Goal: Task Accomplishment & Management: Complete application form

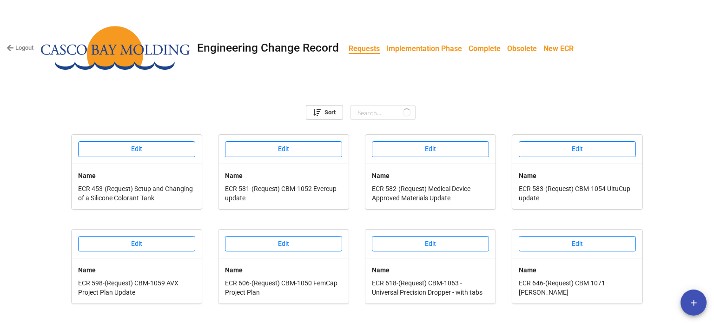
scroll to position [365, 0]
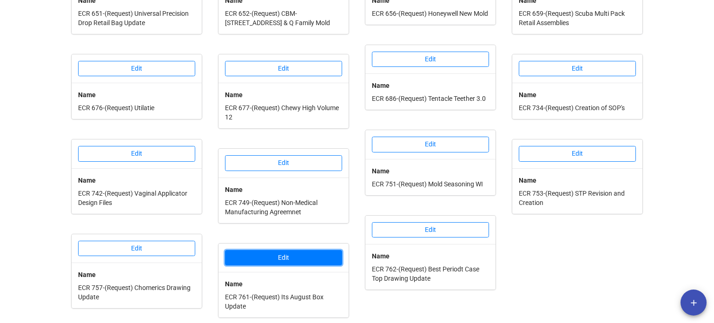
click at [286, 252] on button "Edit" at bounding box center [283, 258] width 117 height 16
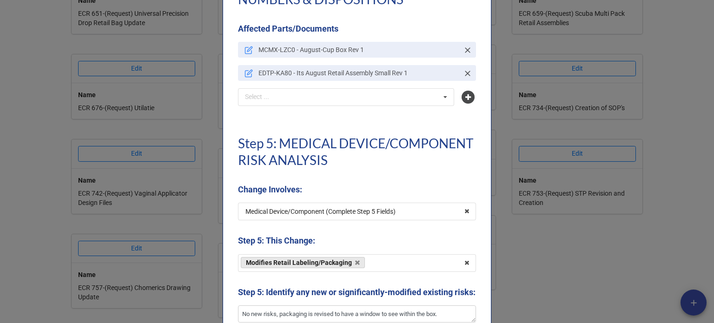
scroll to position [2125, 0]
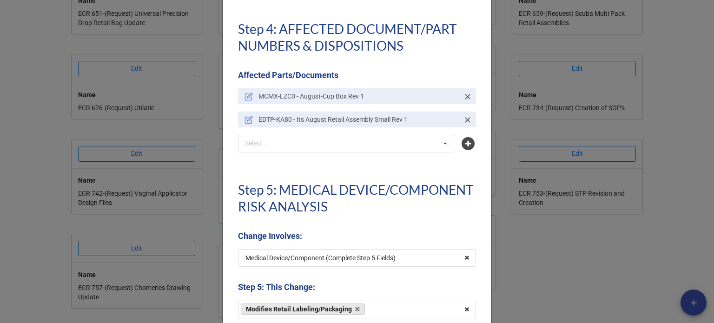
click at [535, 267] on div "× Close Request Step 1: CHANGE INFORMATION Requester [PERSON_NAME] Select ... N…" at bounding box center [357, 161] width 714 height 323
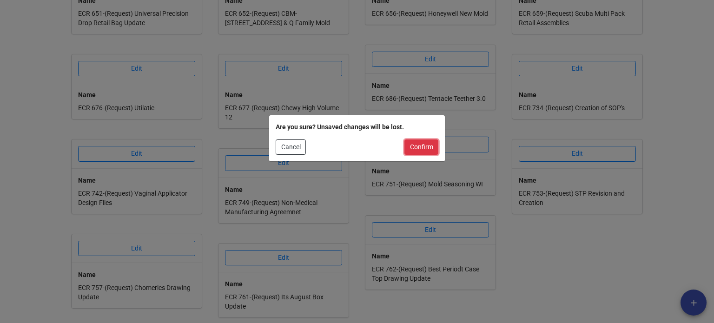
click at [420, 151] on button "Confirm" at bounding box center [422, 148] width 34 height 16
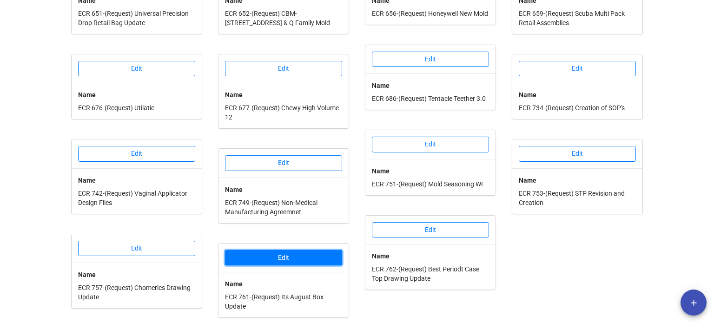
click at [299, 259] on button "Edit" at bounding box center [283, 258] width 117 height 16
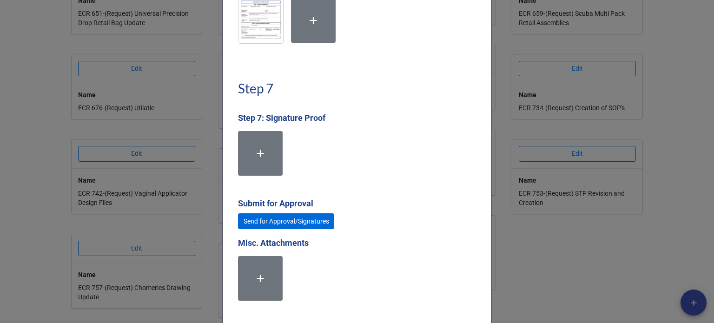
scroll to position [2651, 0]
click at [287, 229] on link "Send for Approval/Signatures" at bounding box center [286, 221] width 96 height 16
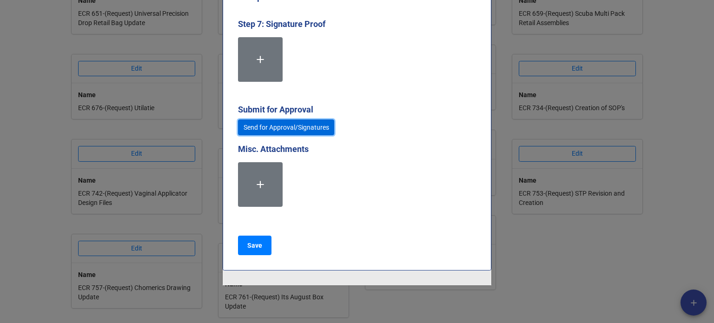
scroll to position [2777, 0]
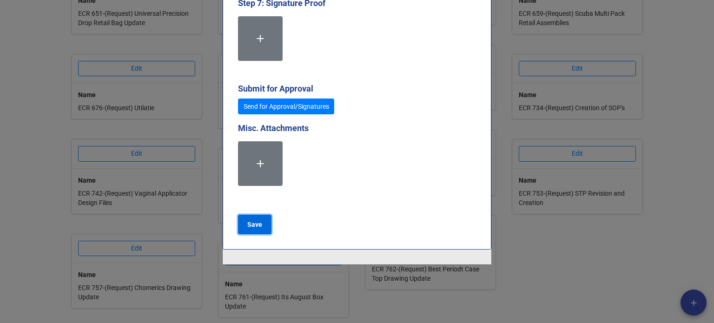
click at [247, 227] on b "Save" at bounding box center [254, 225] width 15 height 10
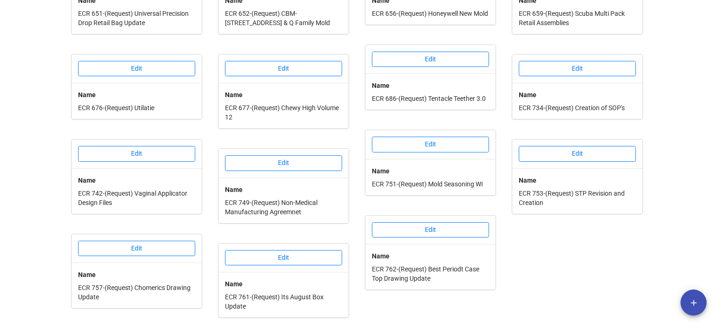
click at [535, 269] on div "Edit Name ECR 583-(Request) CBM-1054 UltuCup update Edit Name ECR 646-(Request)…" at bounding box center [578, 43] width 140 height 547
click at [566, 146] on button "Edit" at bounding box center [577, 154] width 117 height 16
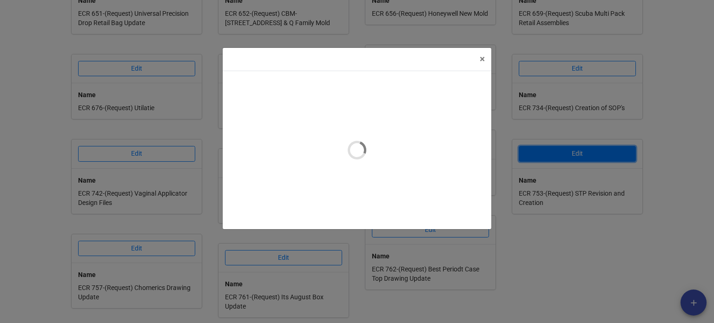
type textarea "x"
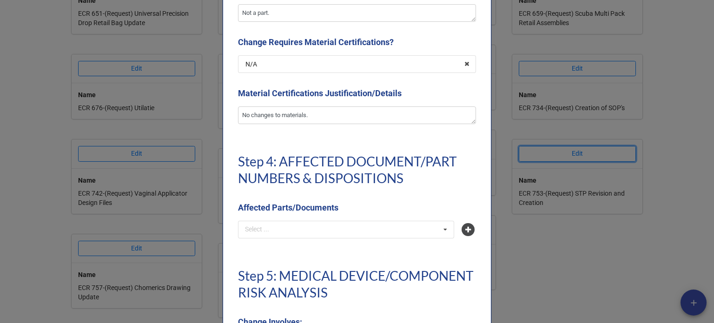
scroll to position [2093, 0]
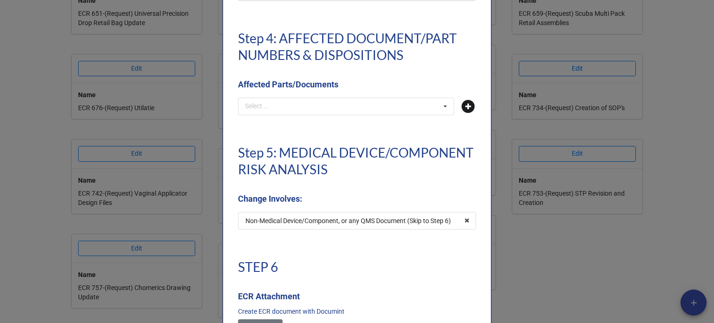
click at [465, 108] on icon at bounding box center [468, 106] width 13 height 13
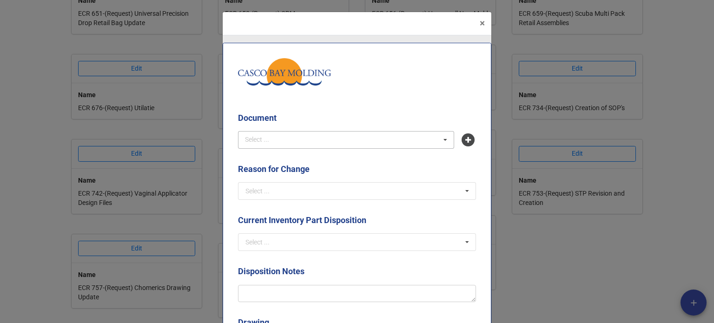
click at [351, 139] on div "Select ... No results found." at bounding box center [346, 140] width 216 height 18
type input "frm-14-034"
click at [340, 156] on span "FRM-14-034 - Conveyor Oven Setup Sheet" at bounding box center [306, 156] width 120 height 7
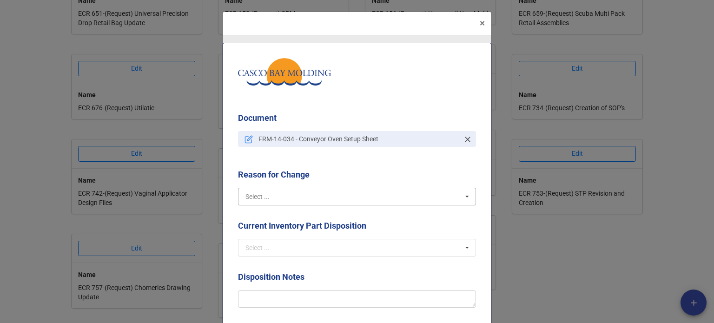
click at [326, 200] on input "text" at bounding box center [357, 196] width 237 height 17
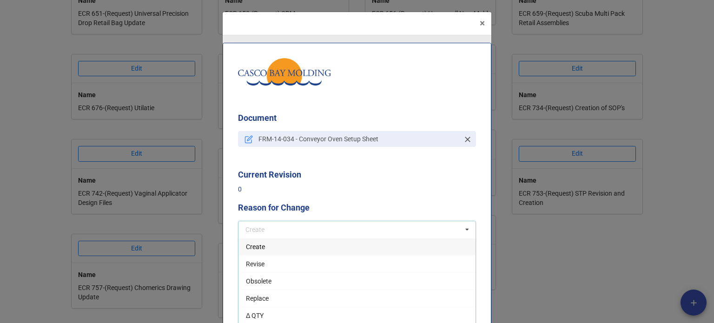
click at [246, 251] on div "Create" at bounding box center [357, 246] width 237 height 17
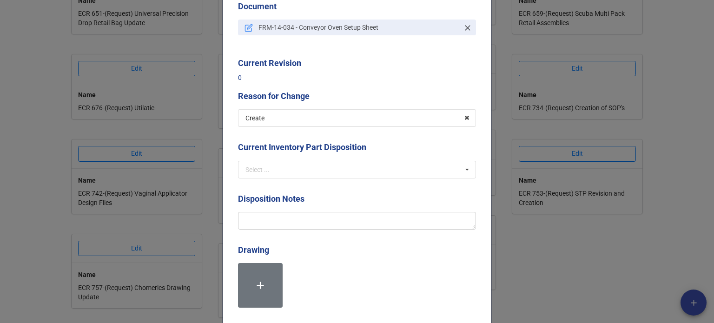
scroll to position [140, 0]
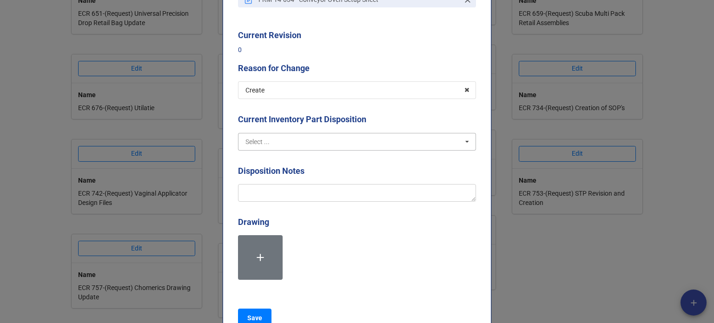
click at [257, 146] on input "text" at bounding box center [357, 141] width 237 height 17
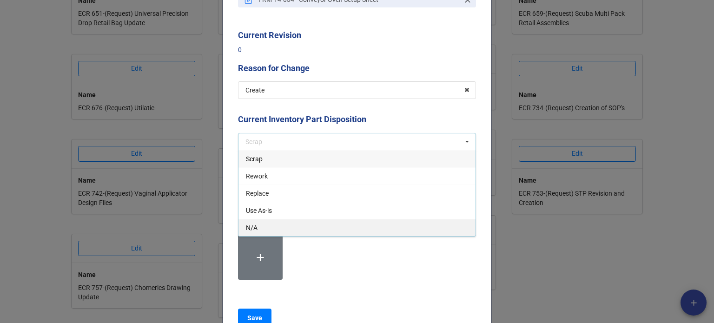
click at [264, 226] on div "N/A" at bounding box center [357, 227] width 237 height 17
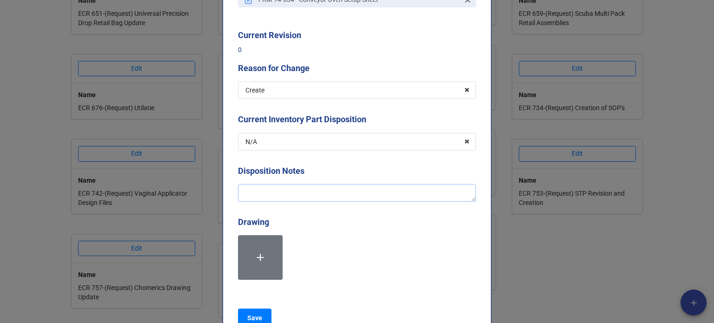
click at [266, 198] on textarea at bounding box center [357, 193] width 238 height 18
type textarea "x"
type textarea "C"
type textarea "x"
type textarea "Cr"
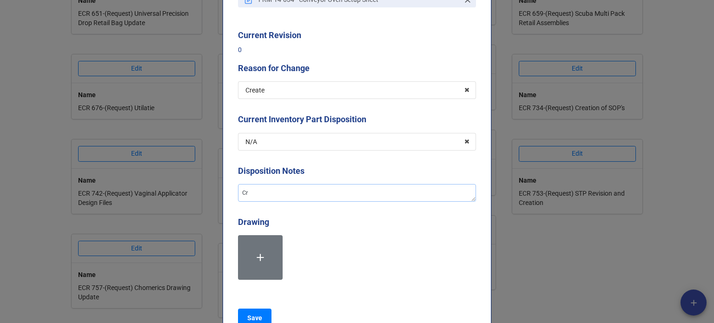
type textarea "x"
type textarea "Crea"
type textarea "x"
type textarea "Creat"
type textarea "x"
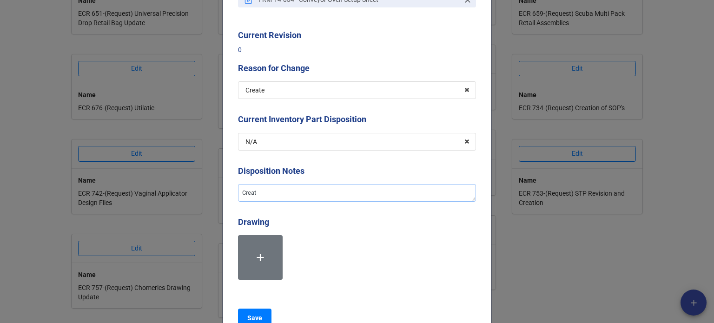
type textarea "Creati"
type textarea "x"
type textarea "Creatio"
type textarea "x"
type textarea "Creation"
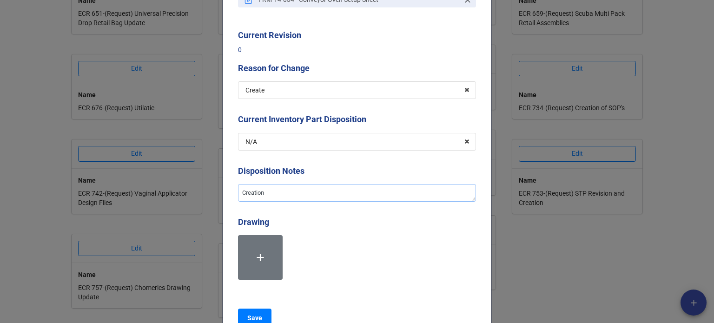
type textarea "x"
type textarea "Creation o"
type textarea "x"
type textarea "Creation of"
type textarea "x"
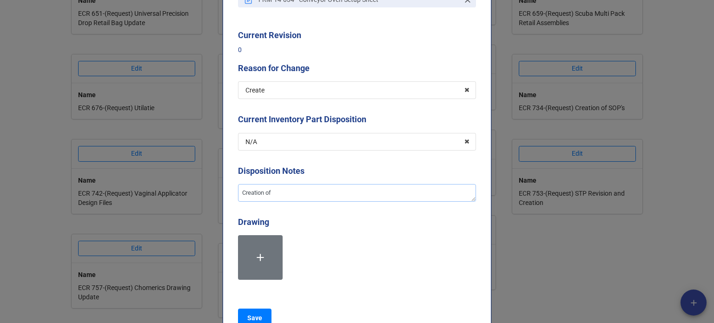
type textarea "Creation of"
type textarea "x"
type textarea "Creation of t"
type textarea "x"
type textarea "Creation of the"
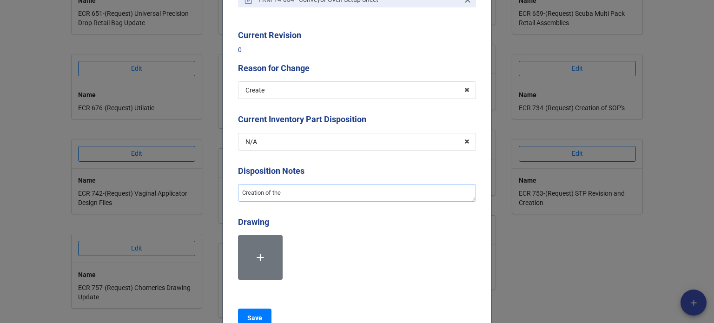
type textarea "x"
type textarea "Creation of the"
type textarea "x"
type textarea "Creation of the s"
type textarea "x"
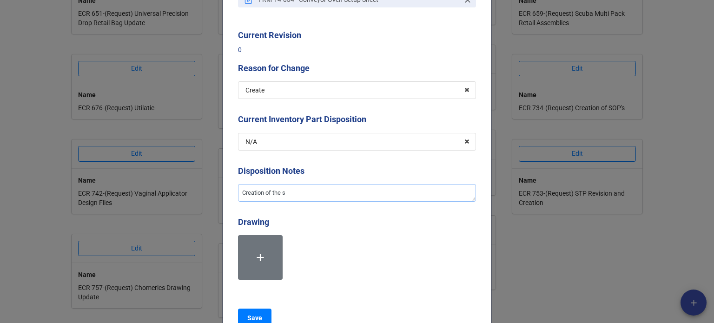
type textarea "Creation of the se"
type textarea "x"
type textarea "Creation of the set"
type textarea "x"
type textarea "Creation of the setu"
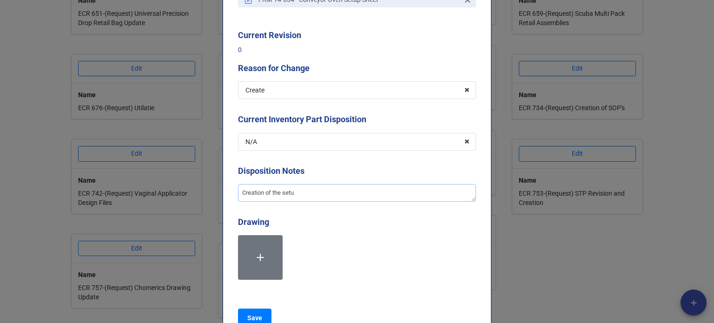
type textarea "x"
type textarea "Creation of the setup"
type textarea "x"
type textarea "Creation of the setup"
type textarea "x"
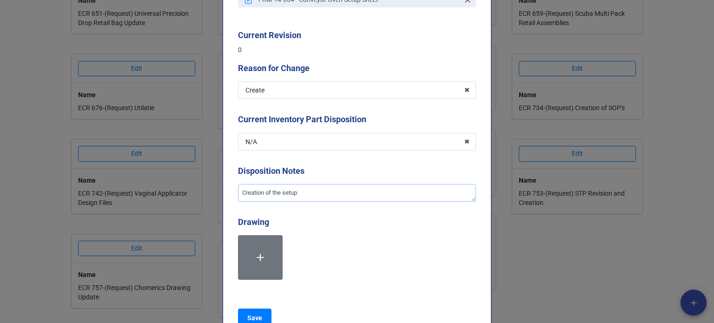
type textarea "Creation of the setup s"
type textarea "x"
type textarea "Creation of the setup sh"
type textarea "x"
type textarea "Creation of the setup she"
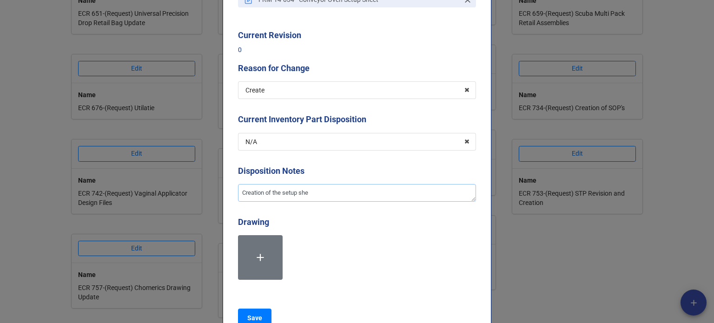
type textarea "x"
type textarea "Creation of the setup shee"
type textarea "x"
type textarea "Creation of the setup sheet"
type textarea "x"
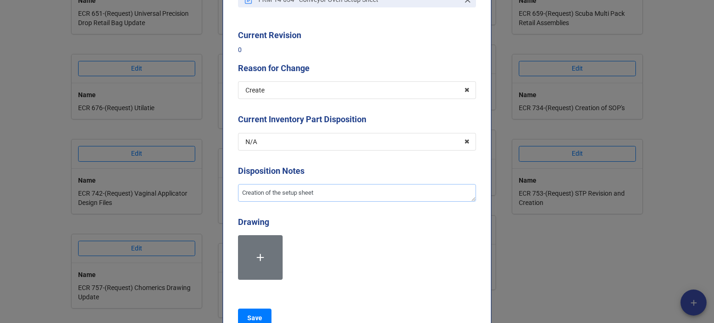
type textarea "Creation of the setup sheet"
type textarea "x"
type textarea "Creation of the setup sheet t"
type textarea "x"
type textarea "Creation of the setup sheet te"
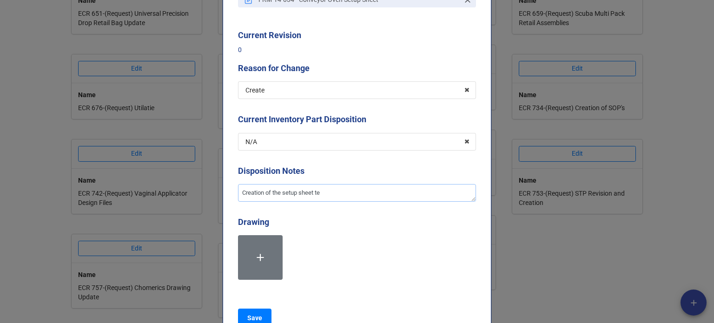
type textarea "x"
type textarea "Creation of the setup sheet tem"
type textarea "x"
type textarea "Creation of the setup sheet temp"
type textarea "x"
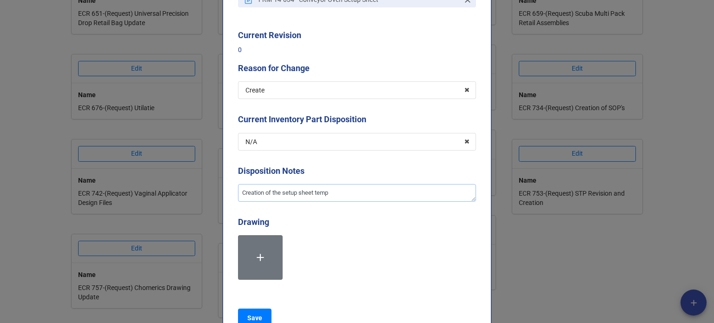
type textarea "Creation of the setup sheet templ"
type textarea "x"
type textarea "Creation of the setup sheet templa"
type textarea "x"
type textarea "Creation of the setup sheet templat"
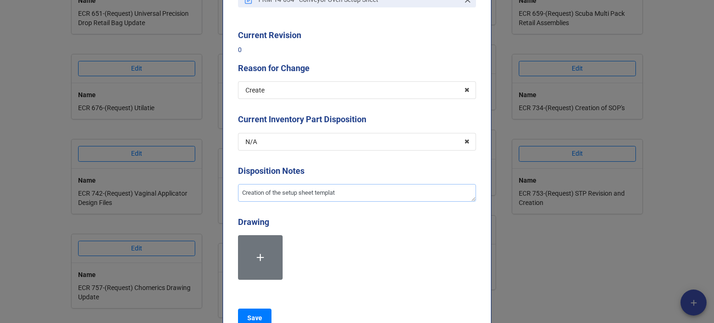
type textarea "x"
type textarea "Creation of the setup sheet template"
type textarea "x"
type textarea "Creation of the setup sheet template"
type textarea "x"
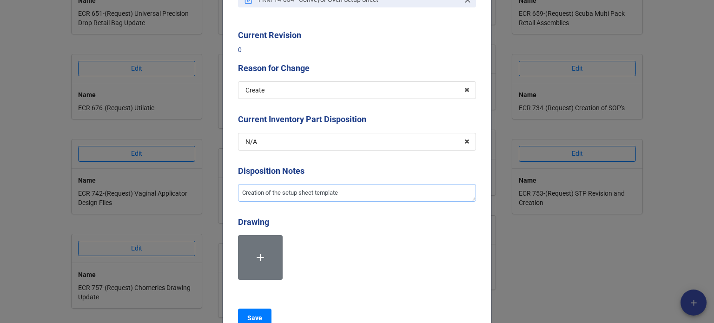
type textarea "Creation of the setup sheet template f"
type textarea "x"
type textarea "Creation of the setup sheet template fo"
type textarea "x"
type textarea "Creation of the setup sheet template for"
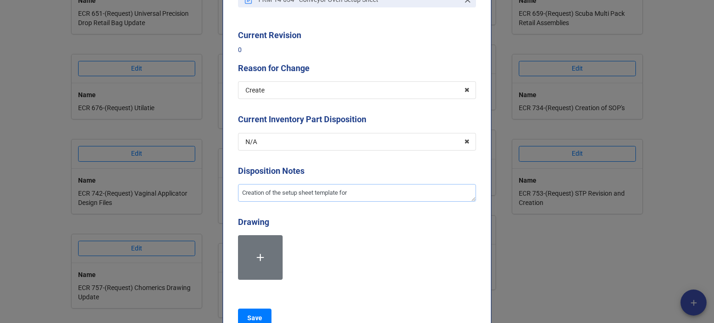
type textarea "x"
type textarea "Creation of the setup sheet template for"
type textarea "x"
type textarea "Creation of the setup sheet template for t"
type textarea "x"
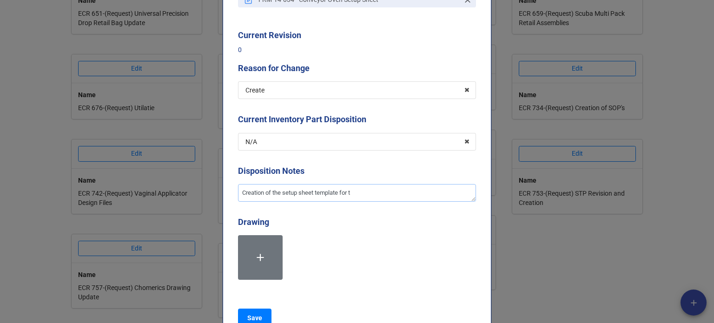
type textarea "Creation of the setup sheet template for th"
type textarea "x"
type textarea "Creation of the setup sheet template for the"
type textarea "x"
type textarea "Creation of the setup sheet template for thee"
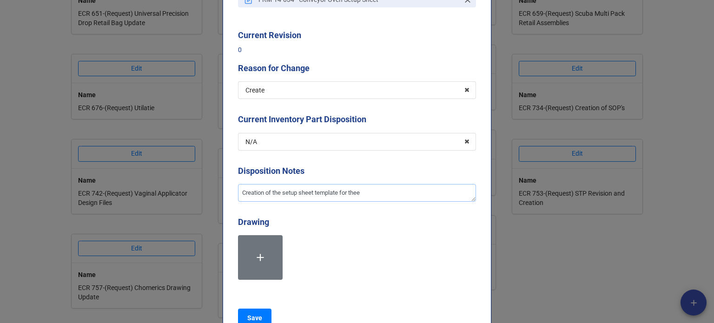
type textarea "x"
type textarea "Creation of the setup sheet template for thee"
type textarea "x"
type textarea "Creation of the setup sheet template for thee"
type textarea "x"
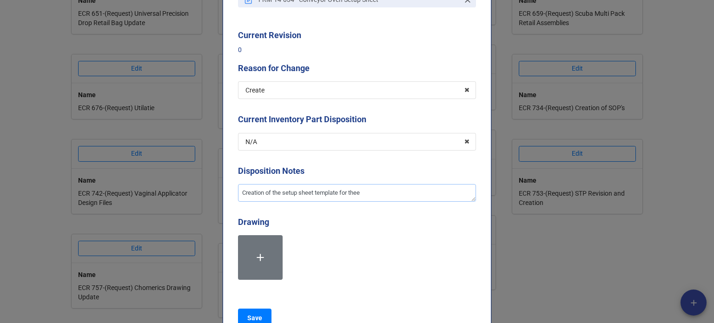
type textarea "Creation of the setup sheet template for the"
type textarea "x"
type textarea "Creation of the setup sheet template for the"
type textarea "x"
type textarea "Creation of the setup sheet template for the c"
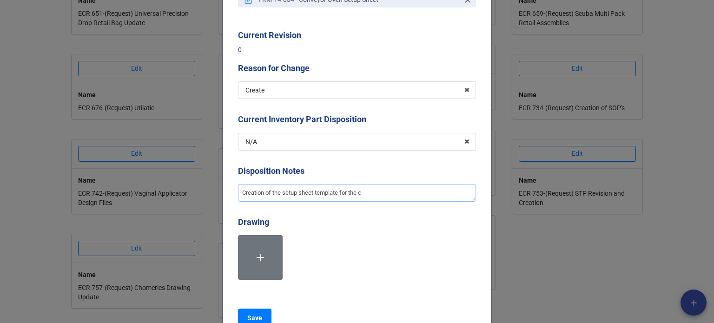
type textarea "x"
type textarea "Creation of the setup sheet template for the co"
type textarea "x"
type textarea "Creation of the setup sheet template for the con"
type textarea "x"
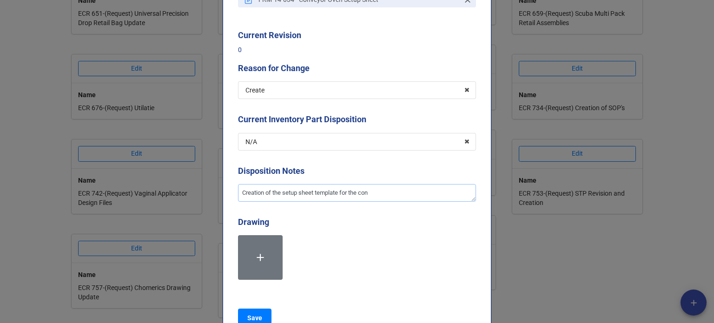
type textarea "Creation of the setup sheet template for the co"
type textarea "x"
type textarea "Creation of the setup sheet template for the c"
type textarea "x"
type textarea "Creation of the setup sheet template for the"
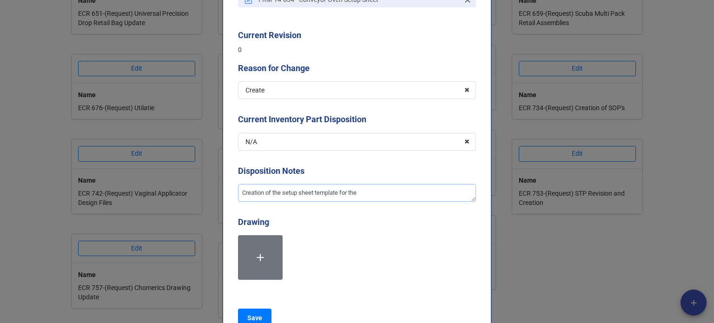
type textarea "x"
type textarea "Creation of the setup sheet template for the n"
type textarea "x"
type textarea "Creation of the setup sheet template for the ne"
type textarea "x"
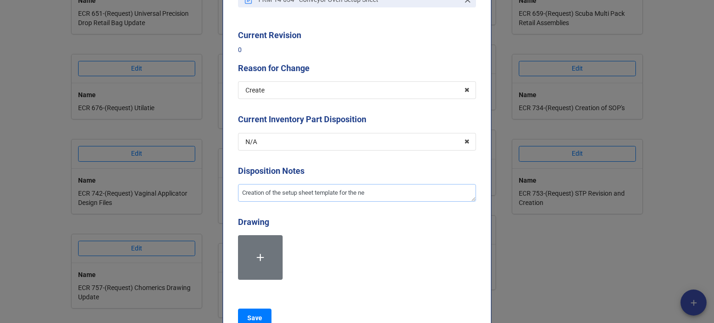
type textarea "Creation of the setup sheet template for the new"
type textarea "x"
type textarea "Creation of the setup sheet template for the new"
type textarea "x"
type textarea "Creation of the setup sheet template for the new co"
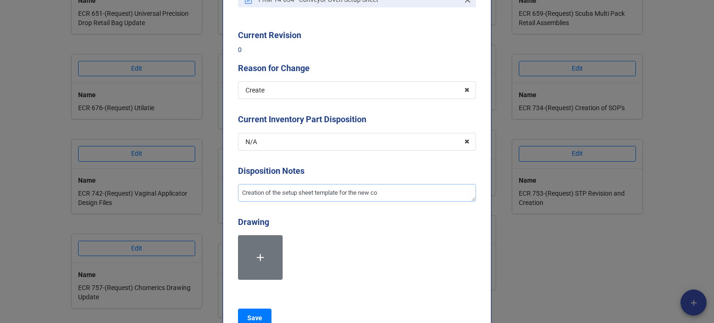
type textarea "x"
type textarea "Creation of the setup sheet template for the new con"
type textarea "x"
type textarea "Creation of the setup sheet template for the new conv"
type textarea "x"
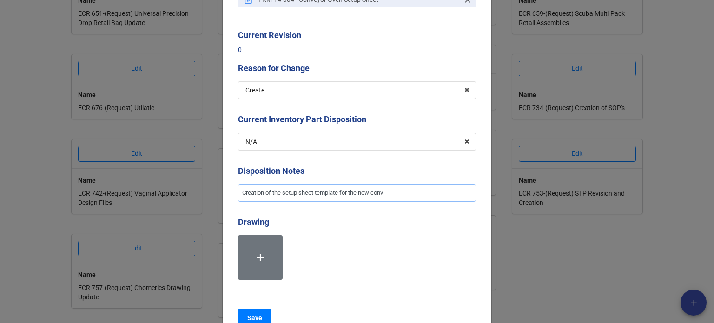
type textarea "Creation of the setup sheet template for the new conve"
type textarea "x"
type textarea "Creation of the setup sheet template for the new convey"
type textarea "x"
type textarea "Creation of the setup sheet template for the new conveyo"
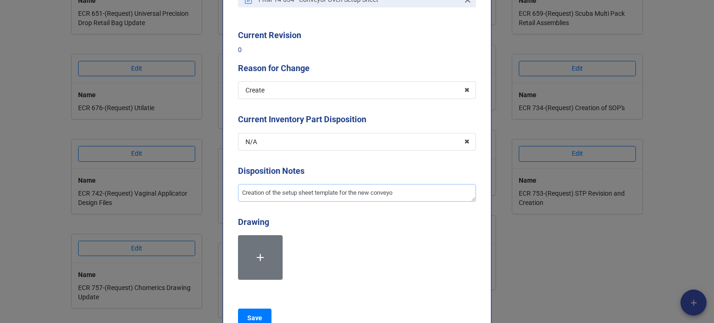
type textarea "x"
type textarea "Creation of the setup sheet template for the new conveyor"
type textarea "x"
type textarea "Creation of the setup sheet template for the new conveyor"
type textarea "x"
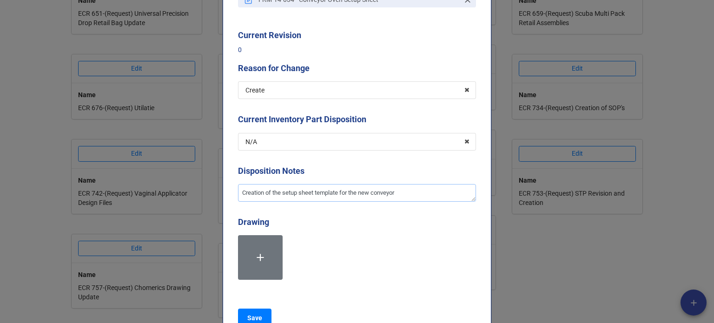
type textarea "Creation of the setup sheet template for the new conveyor o"
type textarea "x"
type textarea "Creation of the setup sheet template for the new conveyor ov"
type textarea "x"
type textarea "Creation of the setup sheet template for the new conveyor oven"
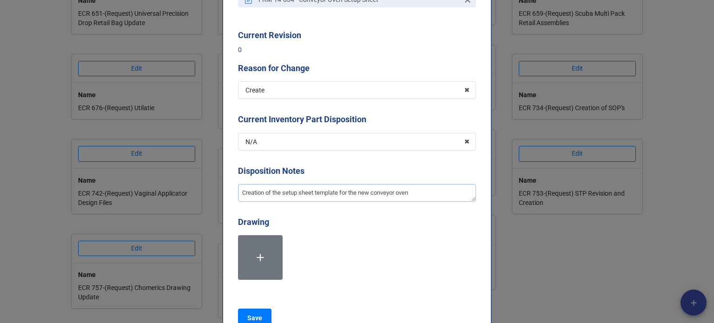
type textarea "x"
type textarea "Creation of the setup sheet template for the new conveyor oven"
type textarea "x"
type textarea "Creation of the setup sheet template for the new conveyor oven m"
type textarea "x"
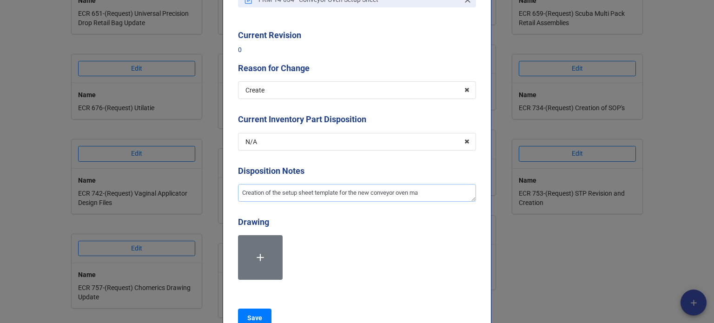
type textarea "Creation of the setup sheet template for the new conveyor oven mac"
type textarea "x"
type textarea "Creation of the setup sheet template for the new conveyor oven mach"
type textarea "x"
type textarea "Creation of the setup sheet template for the new conveyor oven machi"
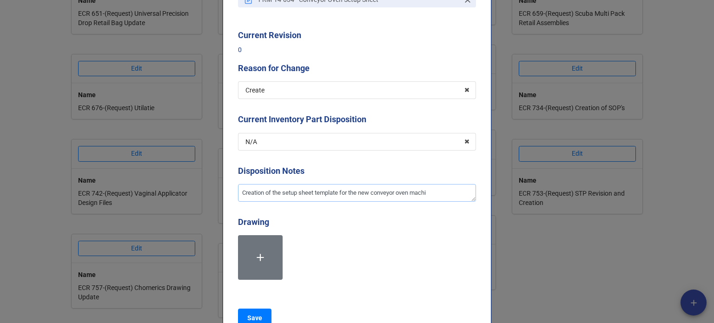
type textarea "x"
type textarea "Creation of the setup sheet template for the new conveyor oven machin"
type textarea "x"
type textarea "Creation of the setup sheet template for the new conveyor oven machine"
type textarea "x"
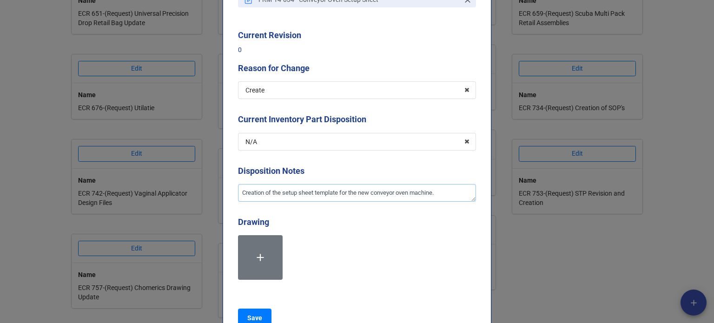
type textarea "Creation of the setup sheet template for the new conveyor oven machine."
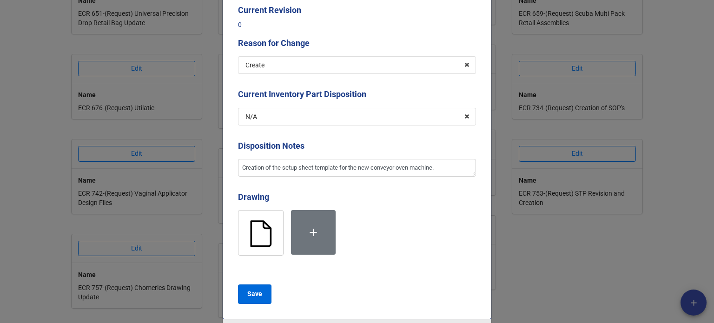
scroll to position [186, 0]
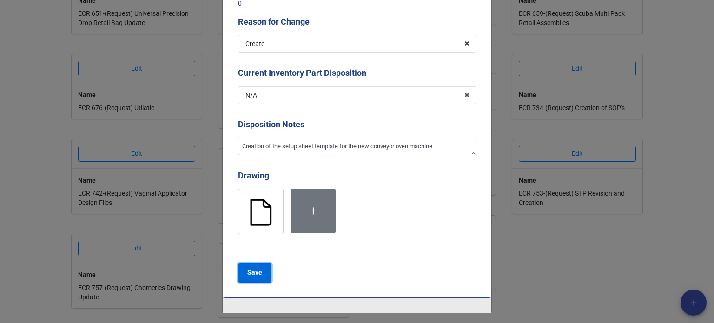
click at [266, 274] on button "Save" at bounding box center [254, 273] width 33 height 20
type textarea "x"
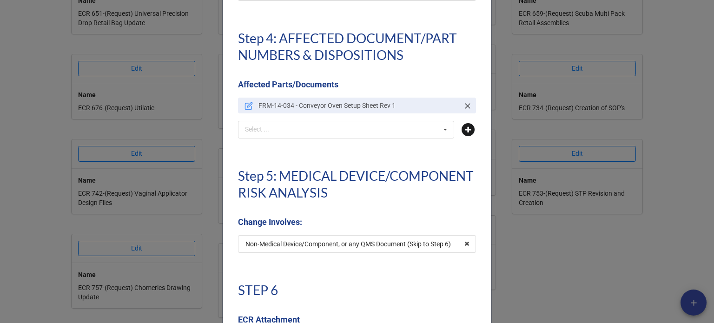
click at [467, 127] on icon at bounding box center [468, 129] width 13 height 13
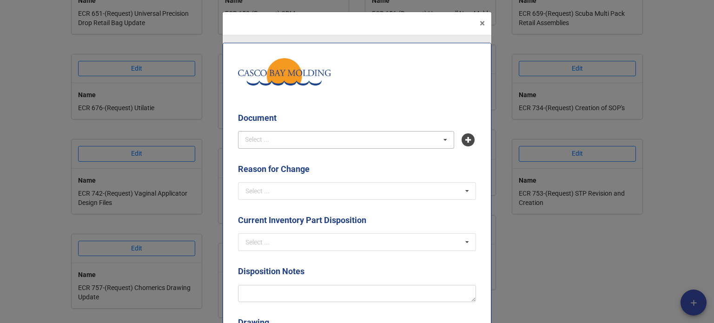
click at [281, 139] on div "Select ... No results found." at bounding box center [346, 140] width 216 height 18
type input "stp-383"
click at [285, 158] on span "STP-383 - Weather Seal Press 11 3003-70" at bounding box center [305, 156] width 119 height 7
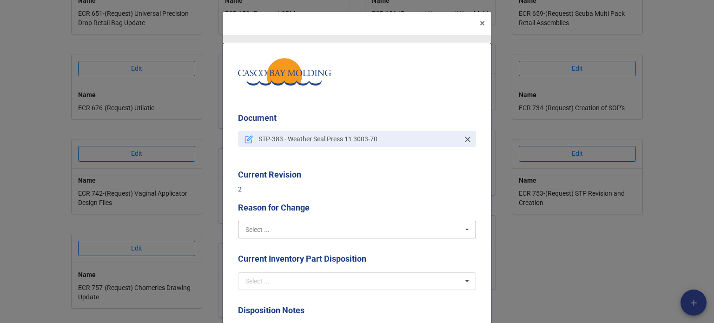
click at [289, 231] on input "text" at bounding box center [357, 229] width 237 height 17
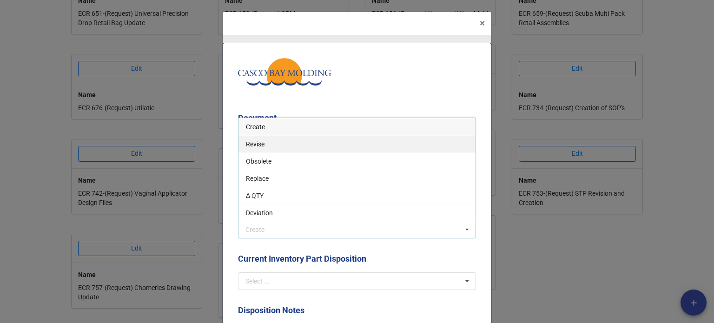
click at [255, 143] on span "Revise" at bounding box center [255, 143] width 19 height 7
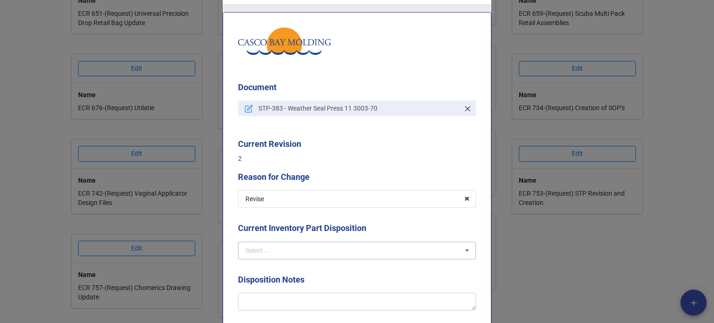
scroll to position [47, 0]
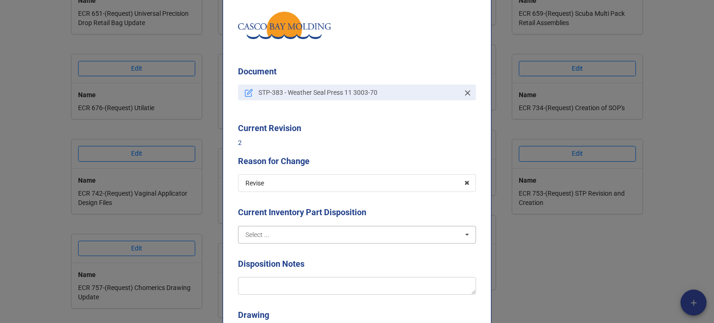
click at [287, 232] on input "text" at bounding box center [357, 234] width 237 height 17
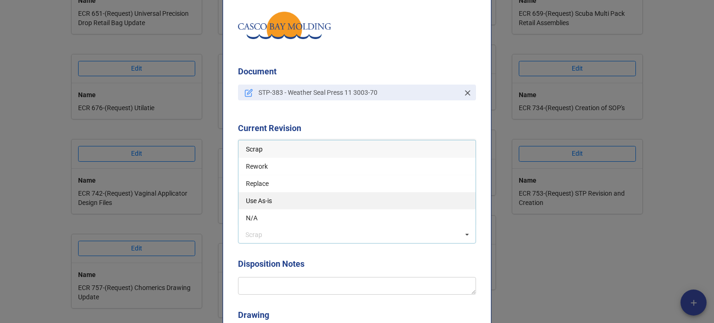
click at [302, 204] on div "Use As-is" at bounding box center [357, 200] width 237 height 17
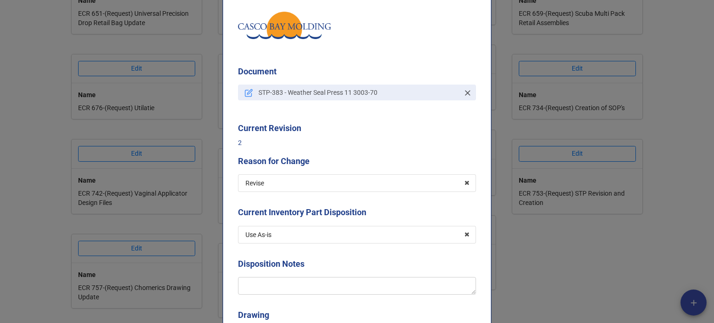
scroll to position [93, 0]
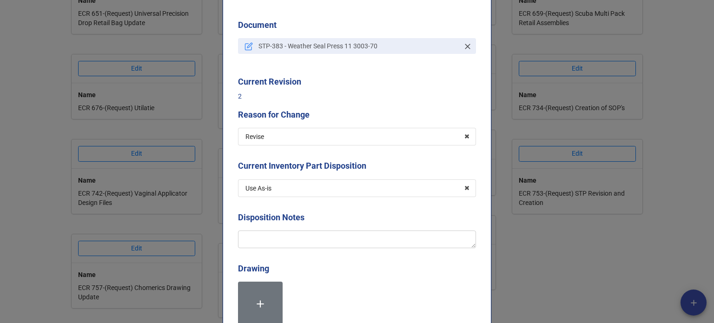
click at [306, 229] on div "Disposition Notes" at bounding box center [357, 221] width 238 height 20
click at [312, 239] on textarea at bounding box center [357, 240] width 238 height 18
type textarea "x"
type textarea "R"
type textarea "x"
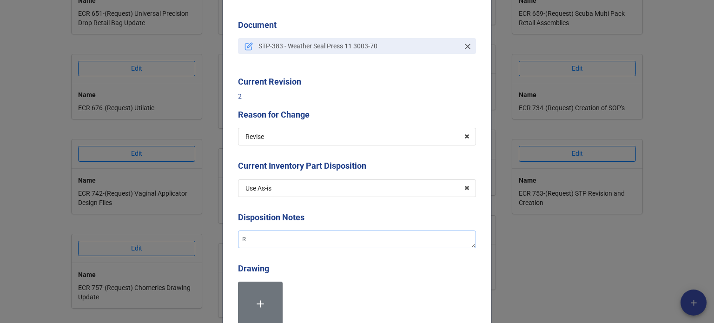
type textarea "Re"
type textarea "x"
type textarea "Rev"
type textarea "x"
type textarea "Revi"
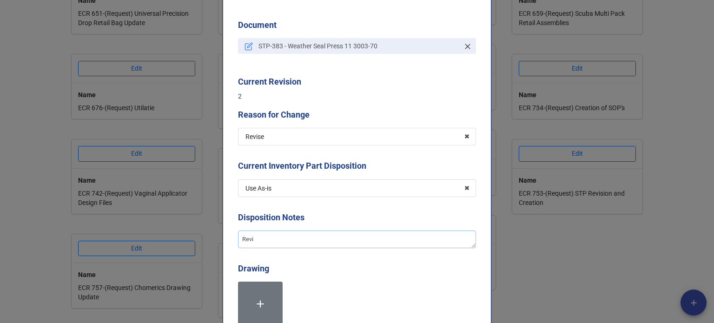
type textarea "x"
type textarea "Revisi"
type textarea "x"
type textarea "Revisio"
type textarea "x"
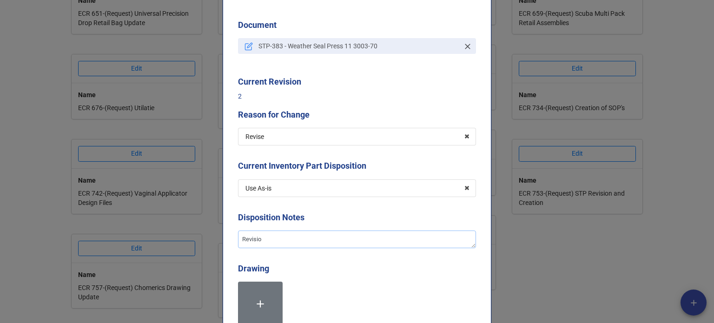
type textarea "Revision"
type textarea "x"
type textarea "Revision"
type textarea "x"
type textarea "Revision o"
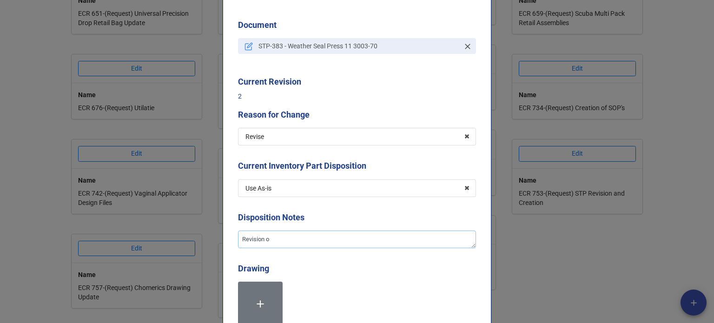
type textarea "x"
type textarea "Revision of"
type textarea "x"
type textarea "Revision of"
type textarea "x"
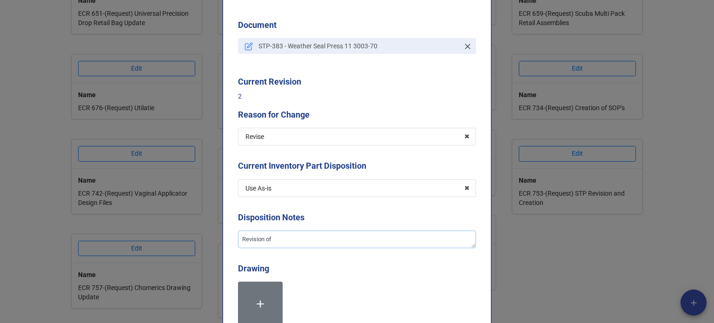
type textarea "Revision of t"
type textarea "x"
type textarea "Revision of th"
type textarea "x"
type textarea "Revision of the"
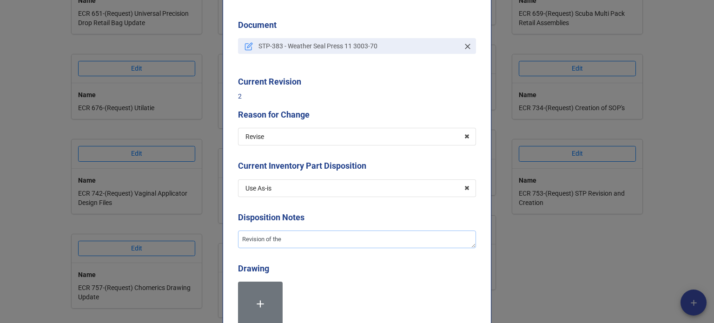
type textarea "x"
type textarea "Revision of the"
type textarea "x"
type textarea "Revision of the S"
type textarea "x"
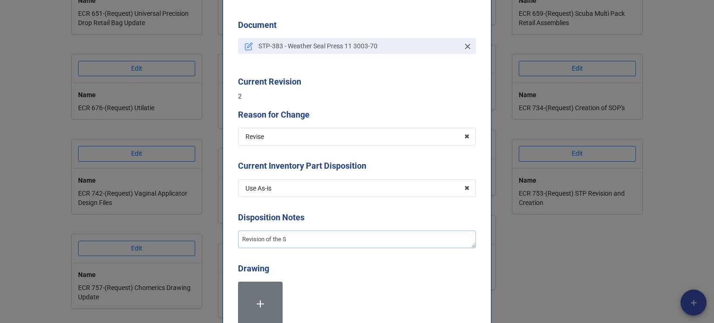
type textarea "Revision of the ST"
type textarea "x"
type textarea "Revision of the STP"
type textarea "x"
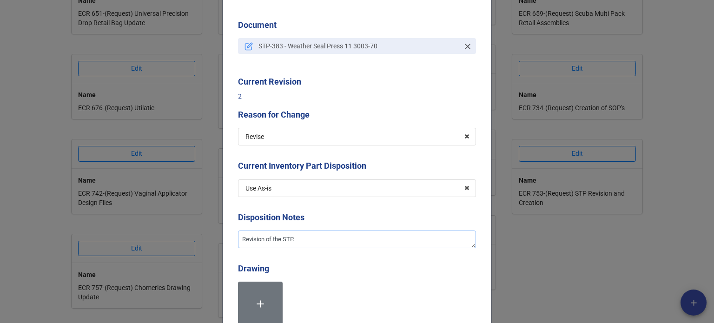
type textarea "Revision of the STP."
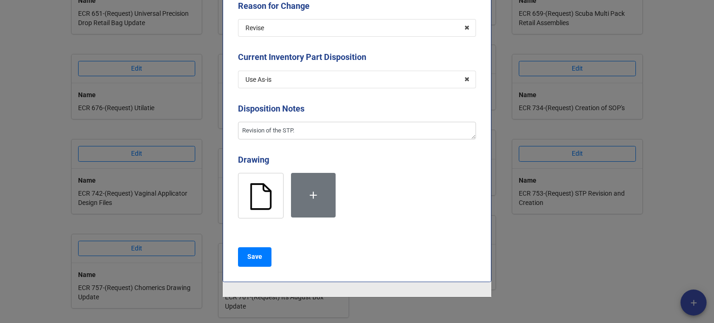
scroll to position [233, 0]
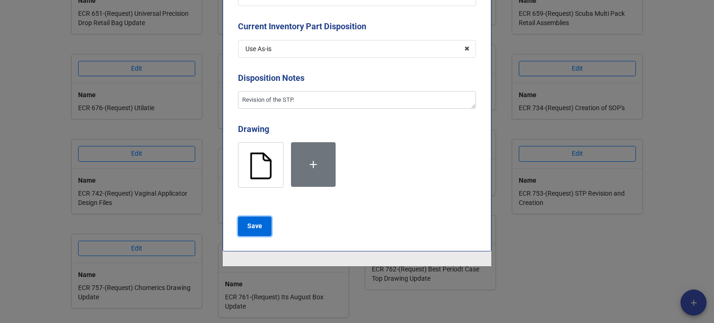
click at [259, 227] on b "Save" at bounding box center [254, 226] width 15 height 10
type textarea "x"
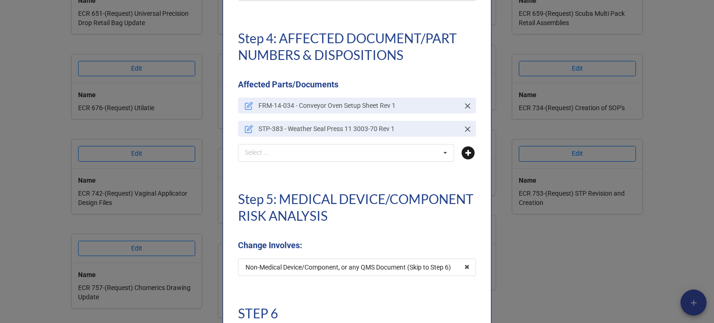
click at [466, 152] on icon at bounding box center [468, 152] width 13 height 13
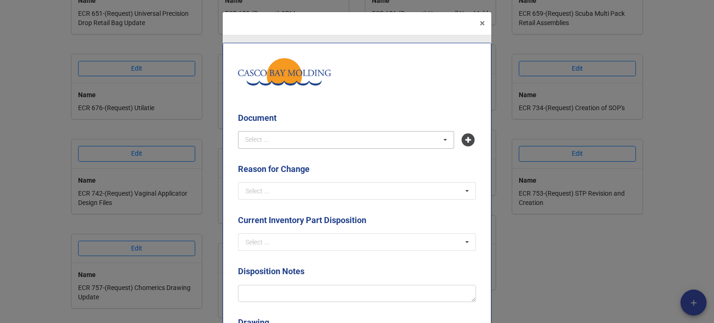
click at [324, 140] on div "Select ... No results found." at bounding box center [346, 140] width 216 height 18
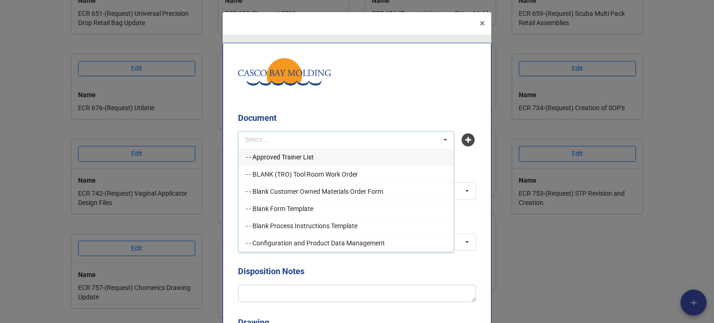
click at [298, 134] on div "Select ... - - Approved Trainer List - - BLANK (TRO) Tool Room Work Order - - B…" at bounding box center [346, 140] width 216 height 18
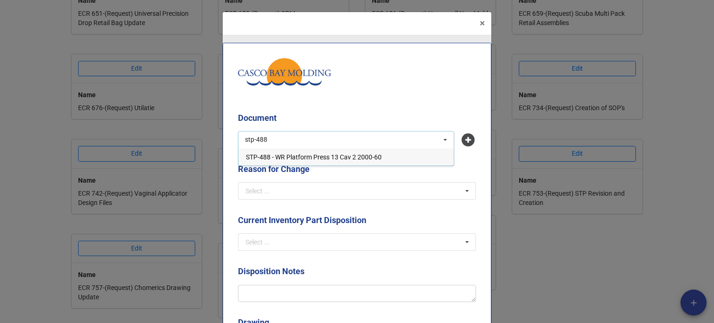
type input "stp-488"
click at [275, 159] on span "STP-488 - WR Platform Press 13 Cav 2 2000-60" at bounding box center [314, 156] width 136 height 7
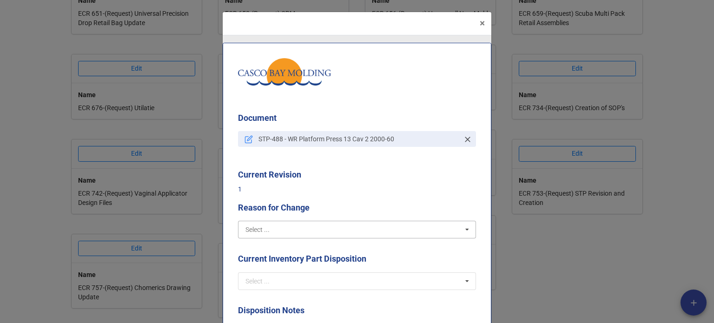
click at [292, 237] on input "text" at bounding box center [357, 229] width 237 height 17
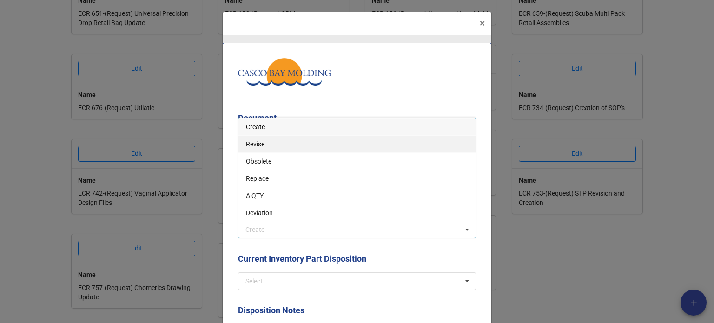
click at [262, 140] on div "Revise" at bounding box center [357, 143] width 237 height 17
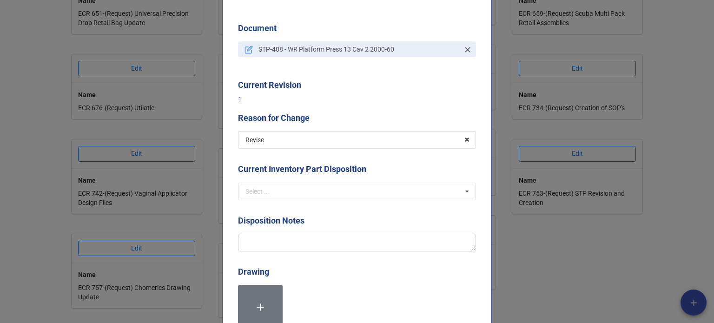
scroll to position [93, 0]
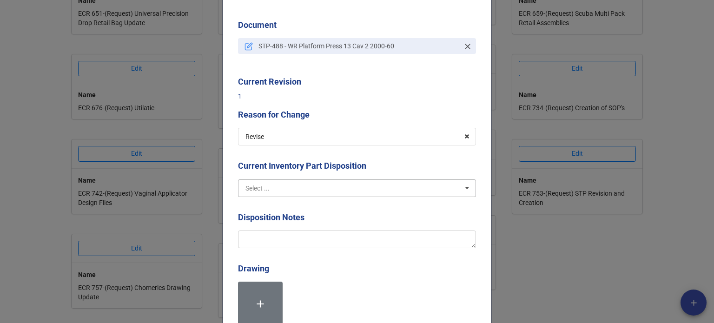
click at [292, 186] on input "text" at bounding box center [357, 188] width 237 height 17
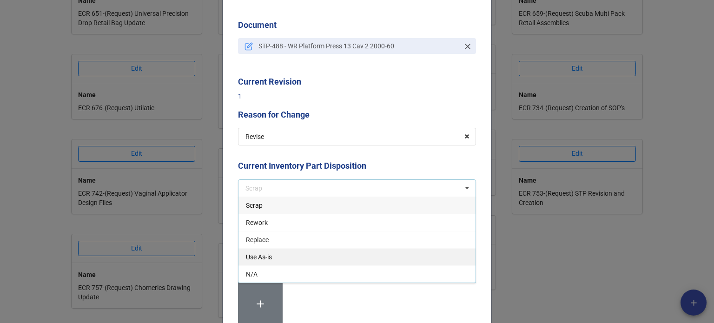
click at [266, 261] on div "Use As-is" at bounding box center [357, 256] width 237 height 17
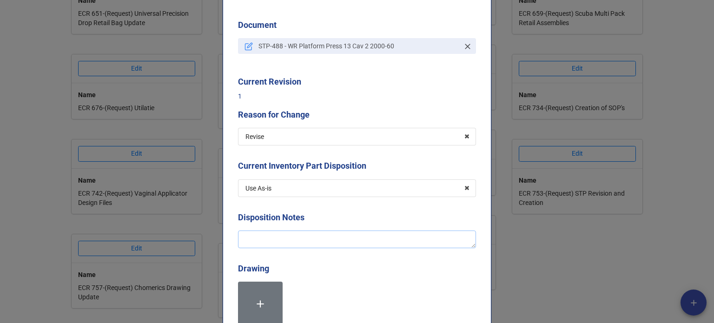
click at [256, 240] on textarea at bounding box center [357, 240] width 238 height 18
type textarea "x"
type textarea "Re"
type textarea "x"
type textarea "Rev"
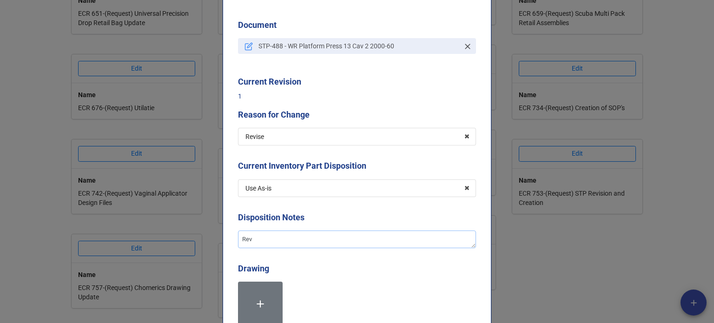
type textarea "x"
type textarea "Revis"
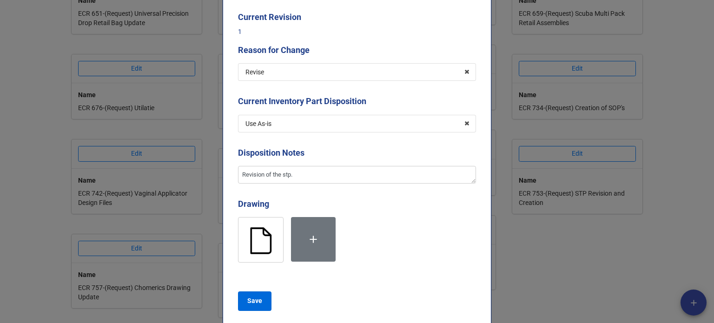
scroll to position [186, 0]
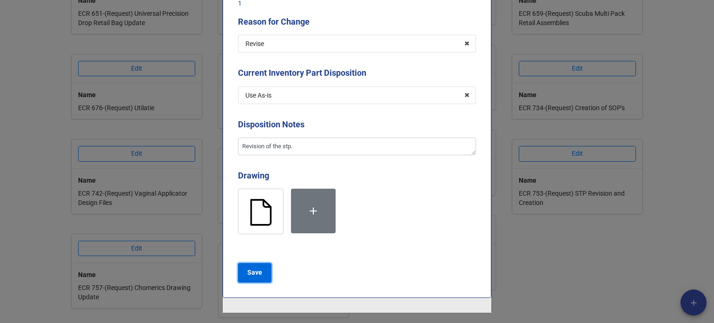
click at [253, 273] on b "Save" at bounding box center [254, 273] width 15 height 10
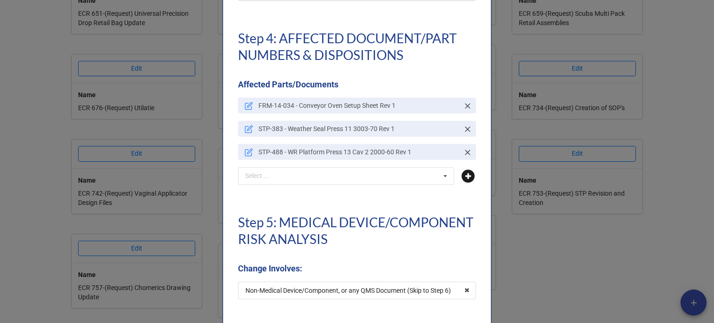
click at [466, 177] on icon at bounding box center [468, 176] width 13 height 13
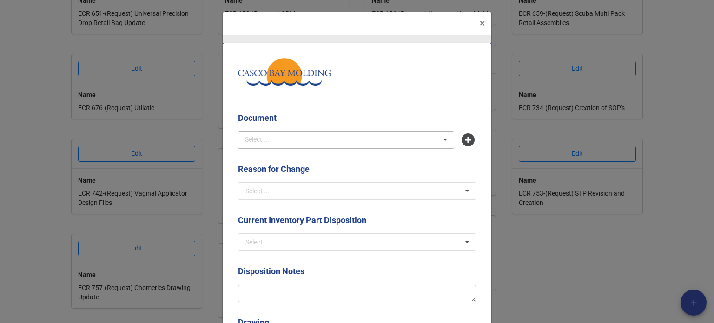
click at [275, 135] on div "Select ..." at bounding box center [263, 139] width 40 height 11
click at [293, 150] on div "STP-499 - Draeger Hose Vent Press 6 3003-60" at bounding box center [346, 156] width 215 height 17
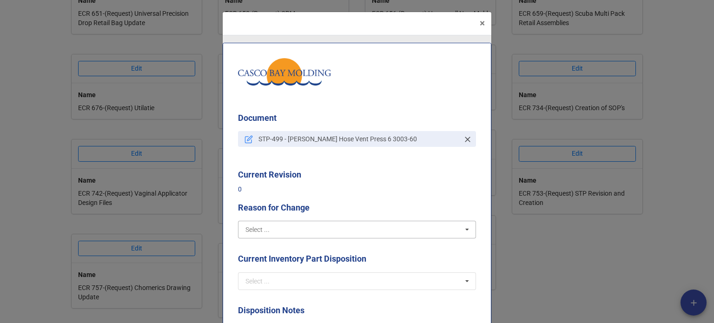
click at [278, 231] on input "text" at bounding box center [357, 229] width 237 height 17
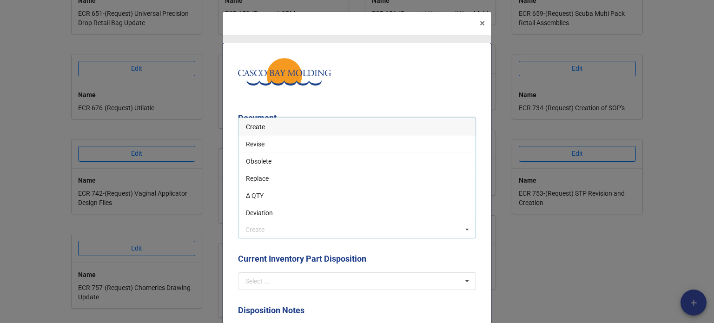
click at [256, 128] on span "Create" at bounding box center [255, 126] width 19 height 7
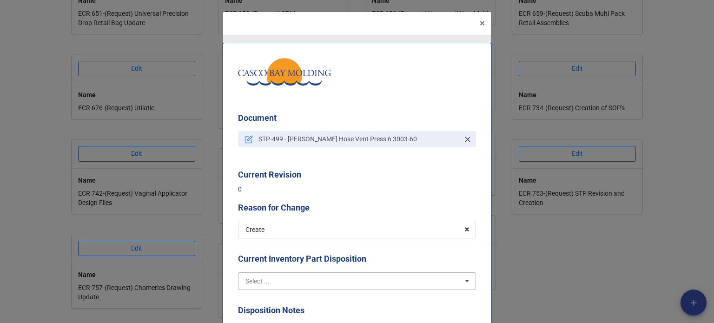
click at [281, 280] on input "text" at bounding box center [357, 281] width 237 height 17
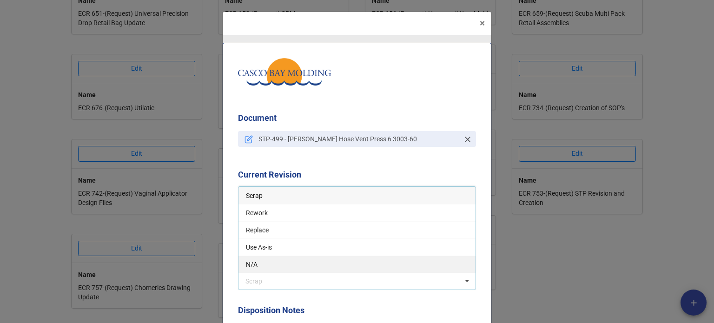
click at [271, 261] on div "N/A" at bounding box center [357, 264] width 237 height 17
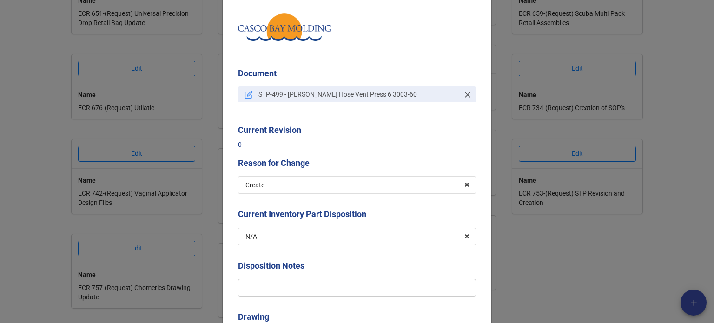
scroll to position [93, 0]
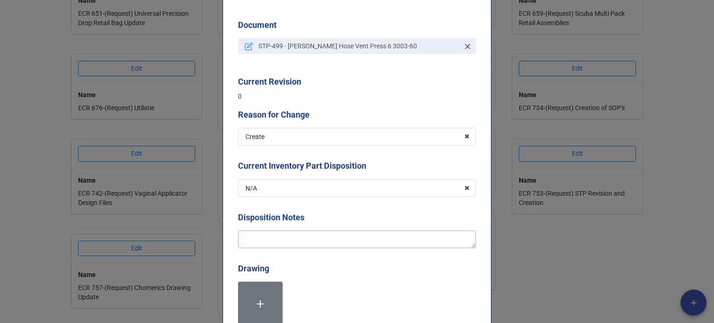
click at [265, 241] on textarea at bounding box center [357, 240] width 238 height 18
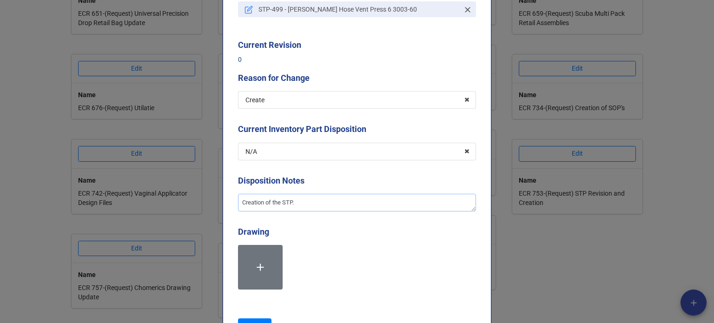
scroll to position [140, 0]
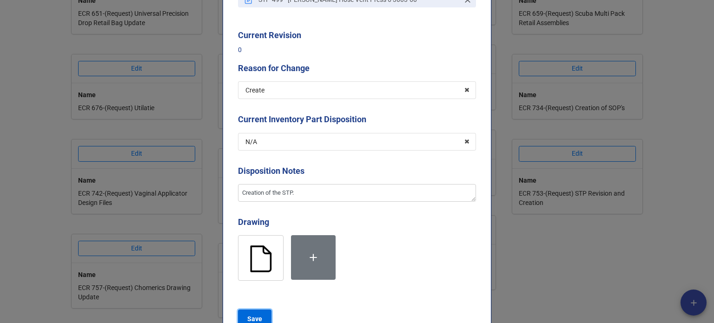
click at [259, 313] on button "Save" at bounding box center [254, 320] width 33 height 20
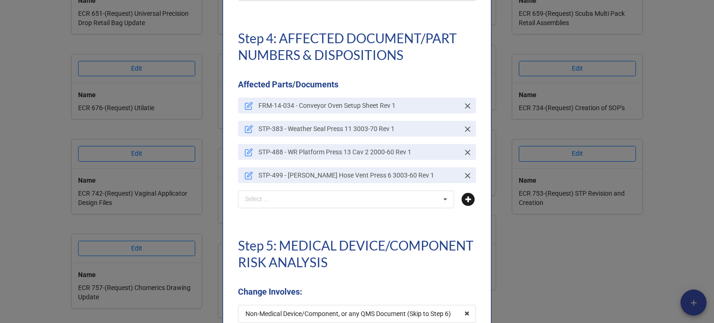
click at [467, 197] on icon at bounding box center [468, 199] width 13 height 13
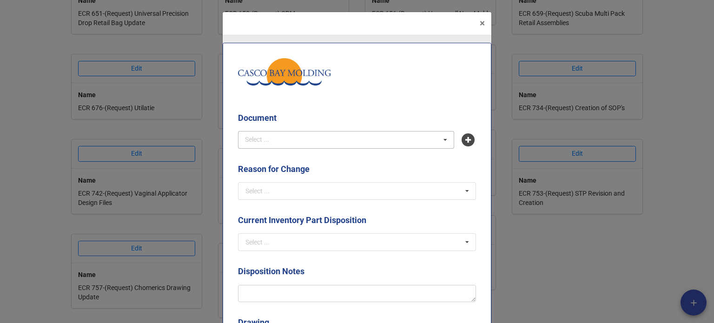
click at [284, 139] on div "Select ... No results found." at bounding box center [346, 140] width 216 height 18
click at [283, 155] on span "STP-500 - Chomerics Conveyor Silastic 95-590 White" at bounding box center [321, 156] width 150 height 7
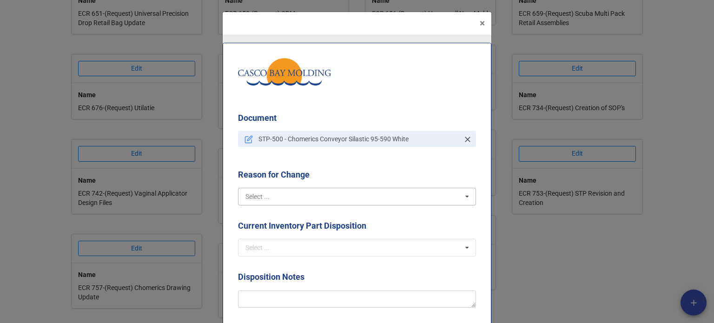
click at [286, 198] on input "text" at bounding box center [357, 196] width 237 height 17
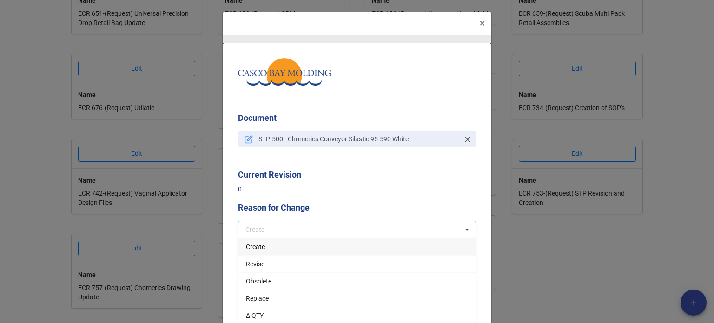
click at [262, 253] on div "Create" at bounding box center [357, 246] width 237 height 17
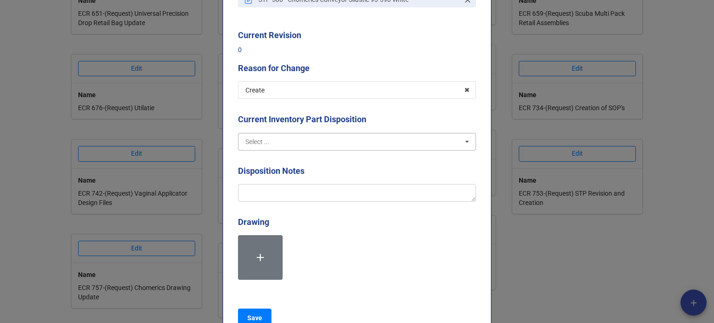
click at [279, 133] on input "text" at bounding box center [357, 141] width 237 height 17
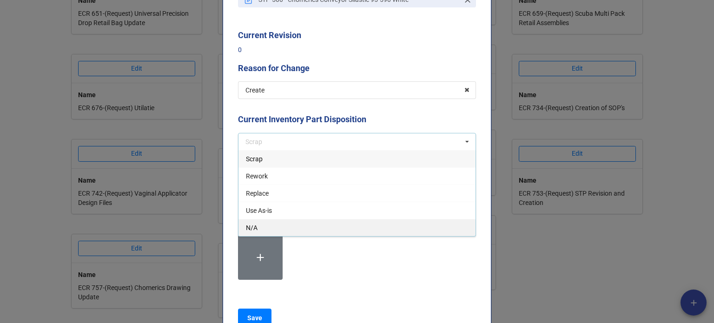
click at [257, 228] on div "N/A" at bounding box center [357, 227] width 237 height 17
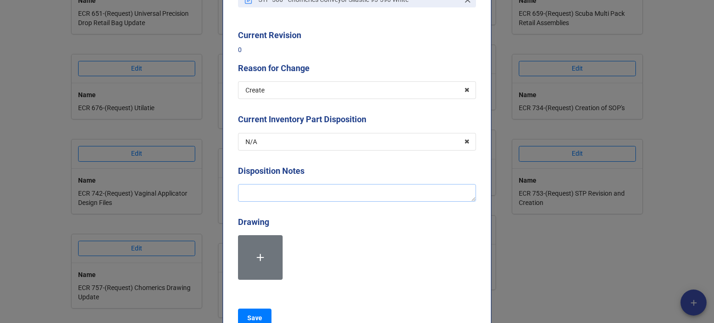
click at [261, 199] on textarea at bounding box center [357, 193] width 238 height 18
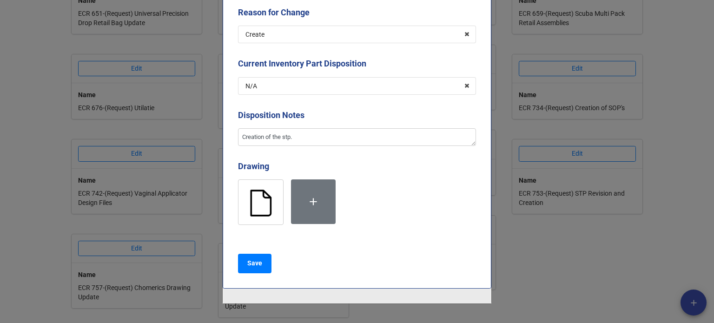
scroll to position [233, 0]
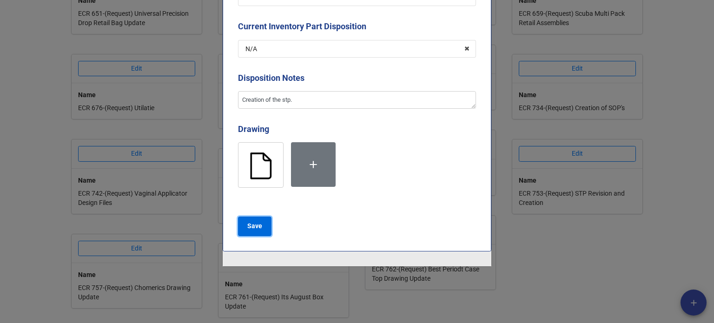
click at [249, 235] on button "Save" at bounding box center [254, 227] width 33 height 20
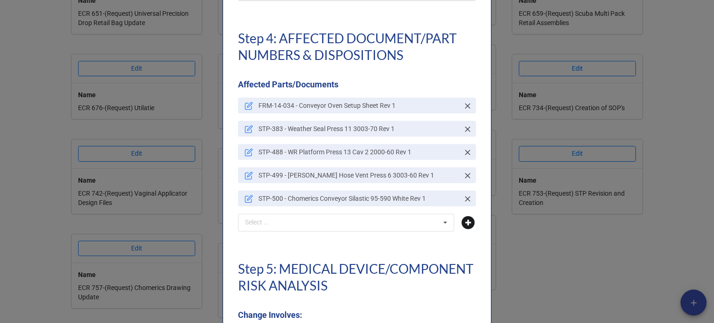
click at [465, 220] on icon at bounding box center [468, 222] width 13 height 13
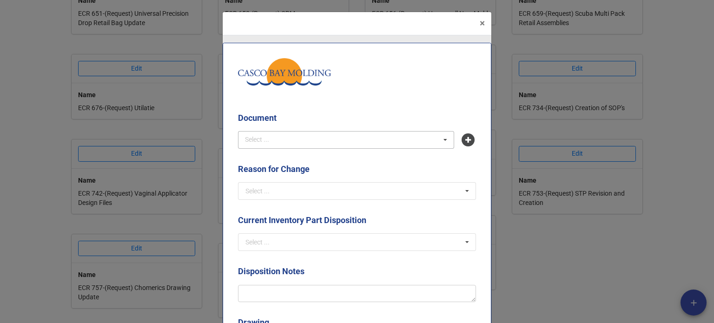
click at [262, 135] on div "Select ..." at bounding box center [263, 139] width 40 height 11
drag, startPoint x: 277, startPoint y: 154, endPoint x: 281, endPoint y: 161, distance: 8.1
click at [277, 154] on span "STP-501 - Best Periodt Cup Size 1 Press 7 2000-50" at bounding box center [318, 156] width 144 height 7
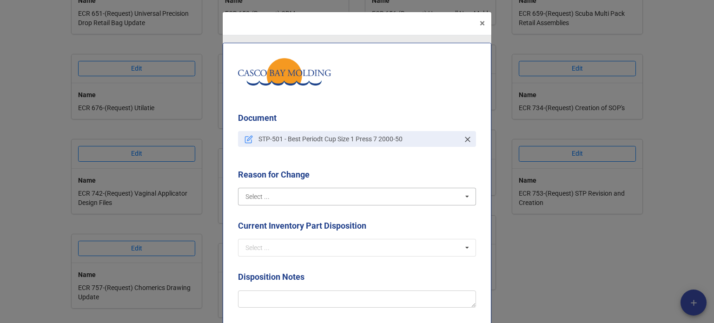
click at [309, 199] on input "text" at bounding box center [357, 196] width 237 height 17
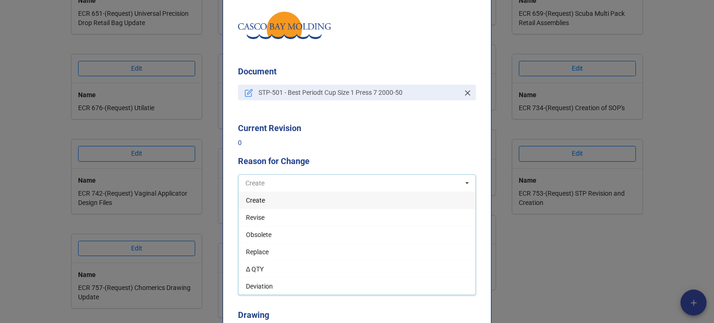
scroll to position [93, 0]
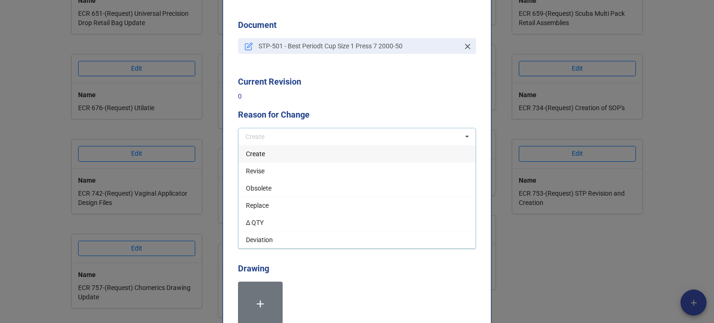
click at [261, 158] on span "Create" at bounding box center [255, 153] width 19 height 7
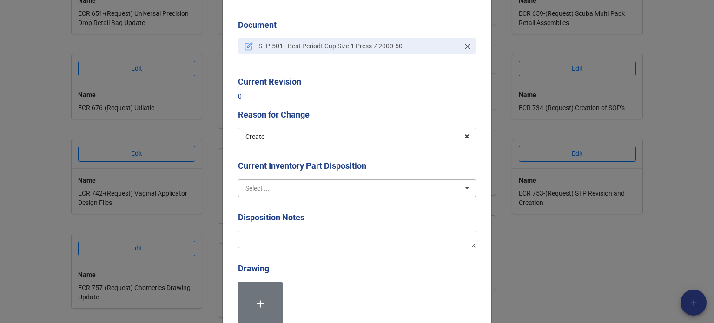
click at [285, 186] on input "text" at bounding box center [357, 188] width 237 height 17
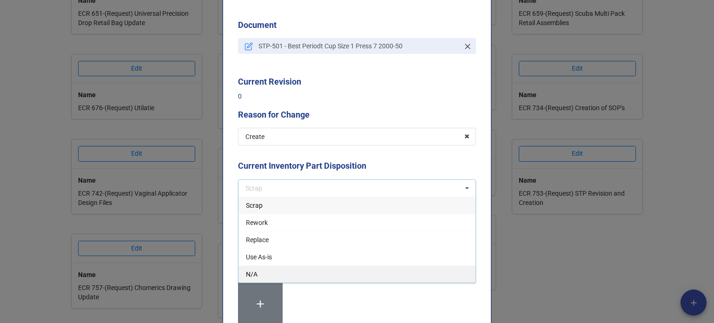
click at [272, 279] on div "N/A" at bounding box center [357, 274] width 237 height 17
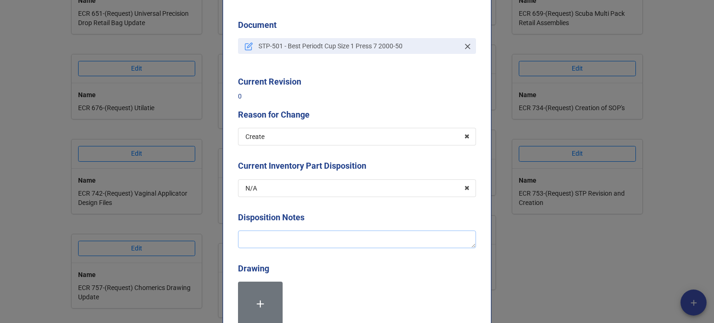
click at [260, 238] on textarea at bounding box center [357, 240] width 238 height 18
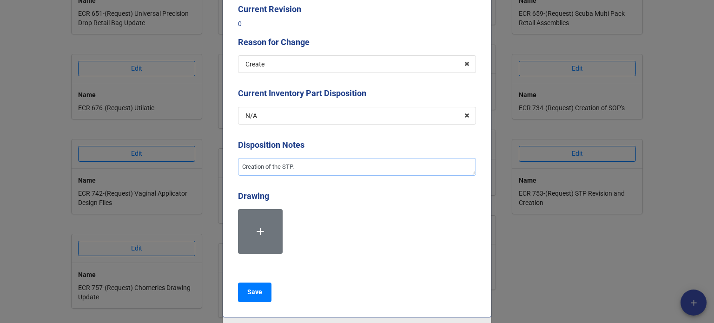
scroll to position [233, 0]
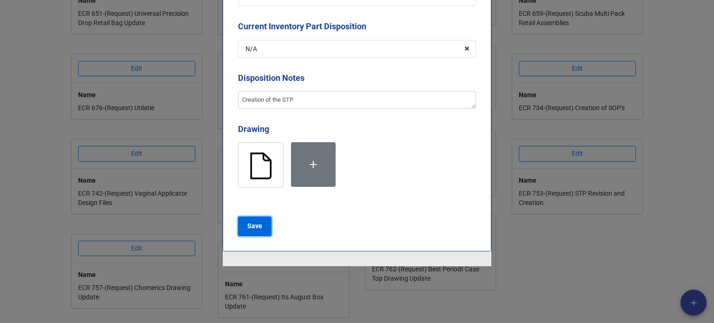
click at [260, 228] on button "Save" at bounding box center [254, 227] width 33 height 20
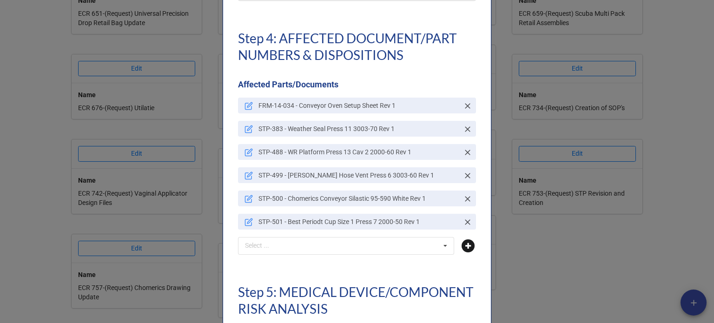
click at [469, 247] on icon at bounding box center [468, 246] width 13 height 13
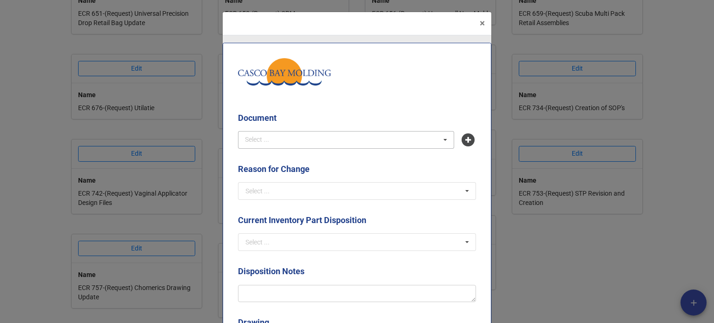
click at [290, 139] on div "Select ... No results found." at bounding box center [346, 140] width 216 height 18
click at [333, 153] on span "STP-502 - Best Periodt Cup Size 2 Press 7 2000-50 Cavity 2 Only" at bounding box center [337, 156] width 183 height 7
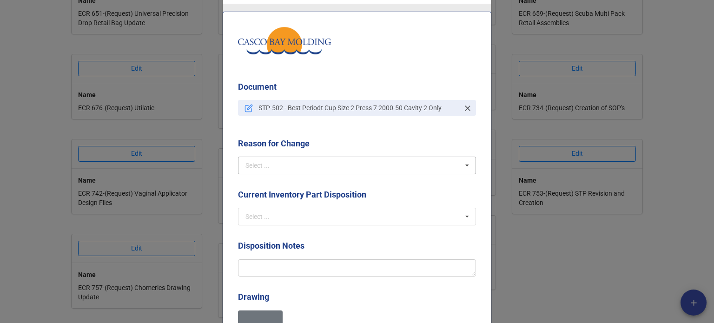
scroll to position [47, 0]
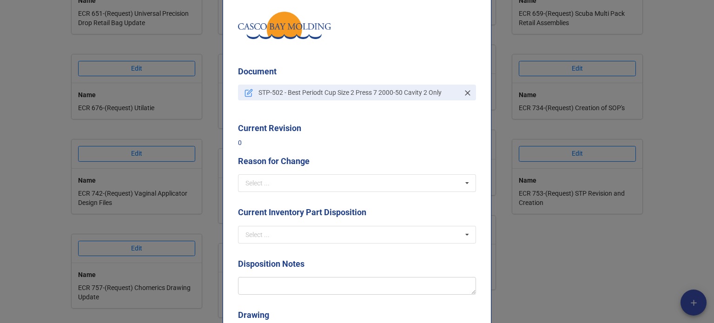
click at [261, 147] on div "Document STP-502 - Best Periodt Cup Size 2 Press 7 2000-50 Cavity 2 Only Curren…" at bounding box center [357, 216] width 269 height 440
click at [277, 192] on div "Reason for Change Select ... Create Revise Obsolete Replace Δ QTY Deviation" at bounding box center [357, 177] width 238 height 44
click at [269, 184] on input "text" at bounding box center [357, 183] width 237 height 17
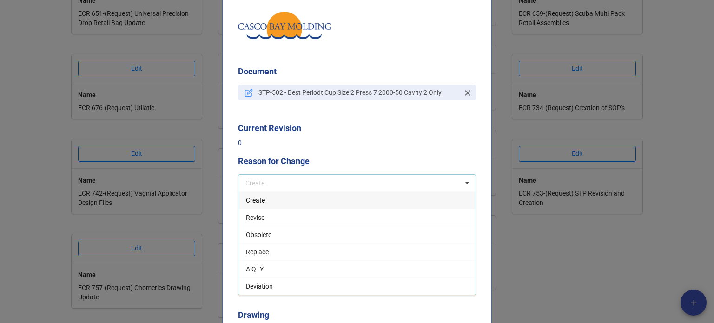
click at [274, 199] on div "Create" at bounding box center [357, 200] width 237 height 17
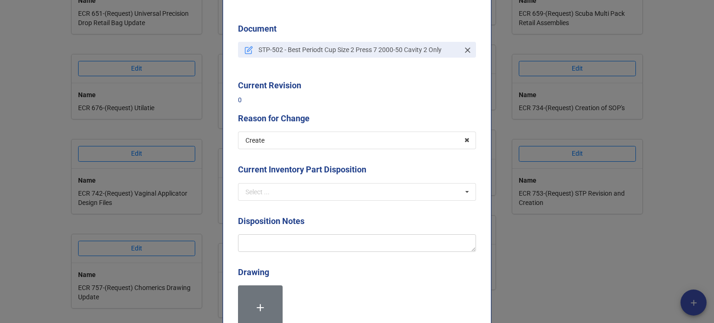
scroll to position [140, 0]
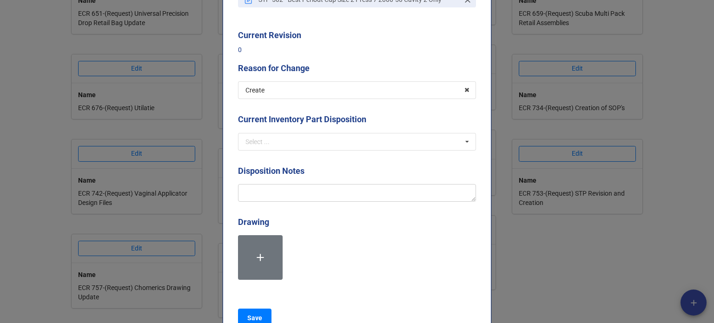
click at [262, 131] on div "Current Inventory Part Disposition" at bounding box center [357, 123] width 238 height 20
click at [258, 139] on div "Select ..." at bounding box center [258, 142] width 24 height 7
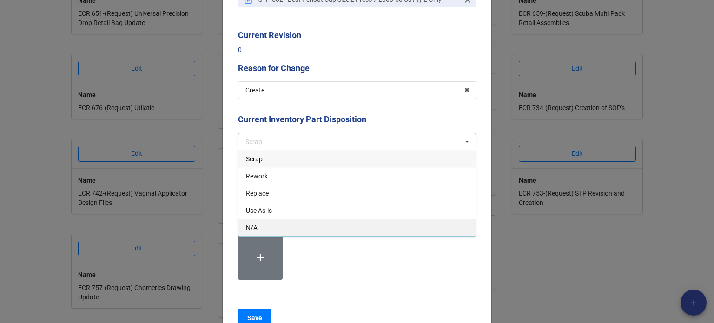
click at [270, 222] on div "N/A" at bounding box center [357, 227] width 237 height 17
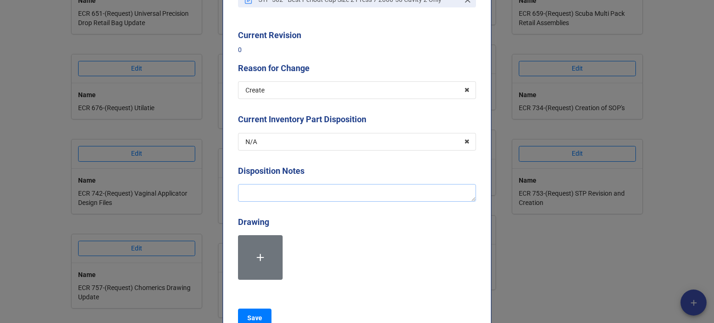
click at [266, 188] on textarea at bounding box center [357, 193] width 238 height 18
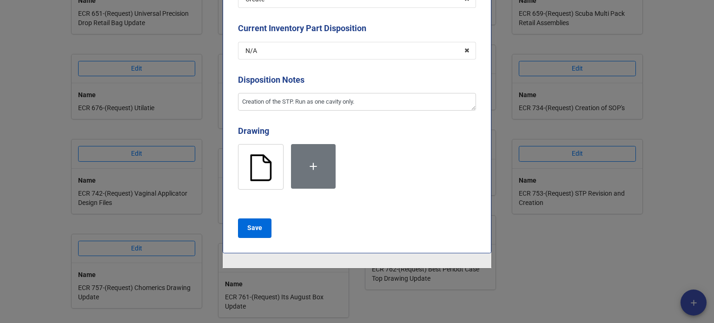
scroll to position [233, 0]
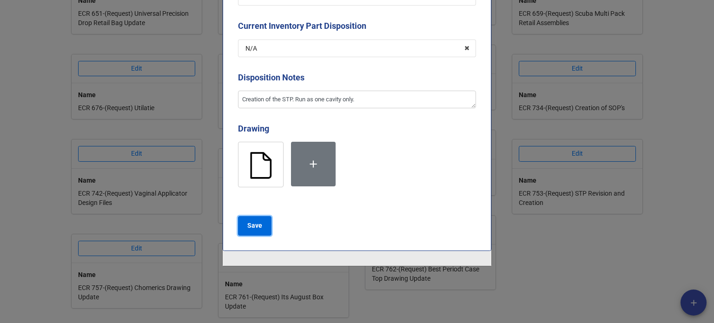
click at [253, 232] on button "Save" at bounding box center [254, 226] width 33 height 20
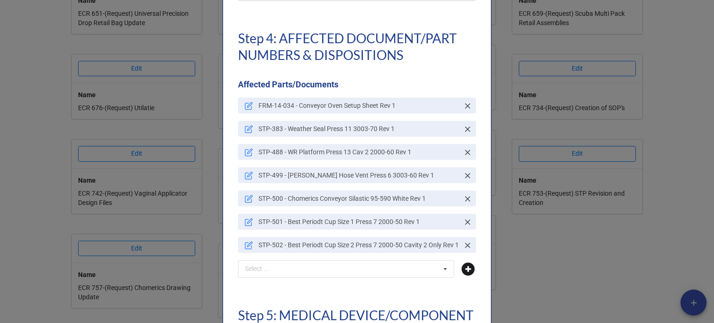
click at [467, 270] on icon at bounding box center [468, 269] width 13 height 13
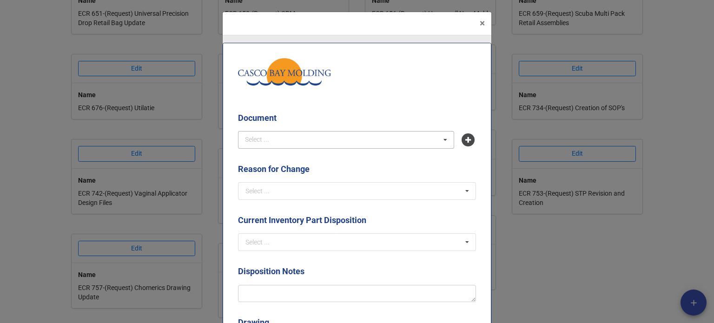
click at [294, 145] on div "Select ... No results found." at bounding box center [346, 140] width 216 height 18
click at [292, 153] on span "STP-503 - Best Periodt Case Top Press 13 2000-70 Yellow 4375" at bounding box center [336, 156] width 181 height 7
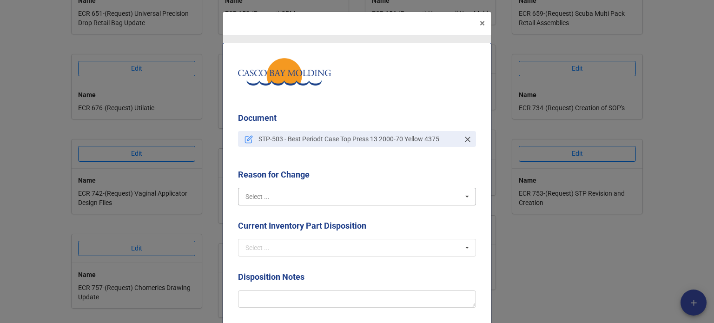
click at [287, 195] on input "text" at bounding box center [357, 196] width 237 height 17
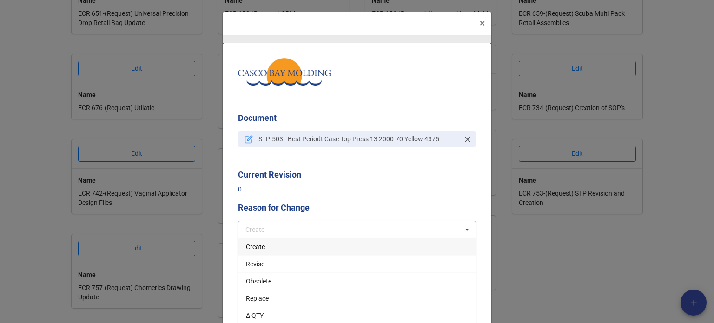
click at [257, 249] on span "Create" at bounding box center [255, 246] width 19 height 7
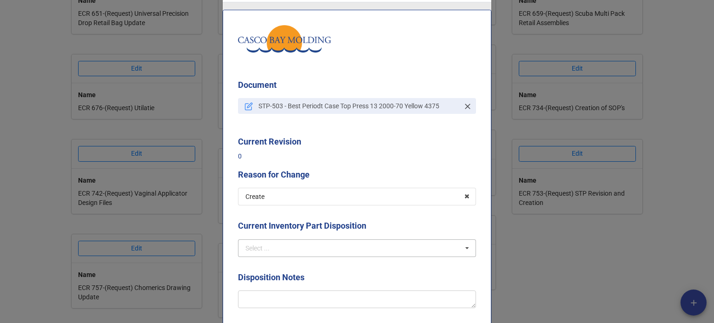
scroll to position [93, 0]
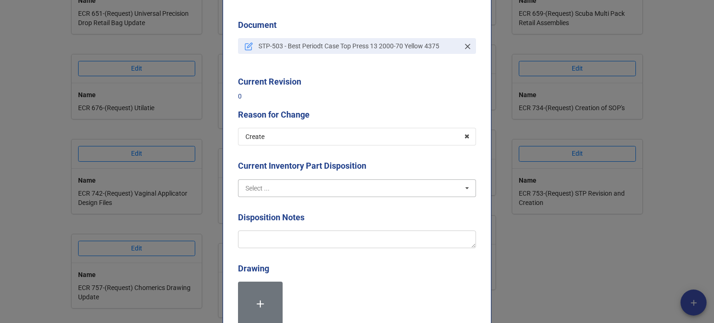
click at [289, 183] on input "text" at bounding box center [357, 188] width 237 height 17
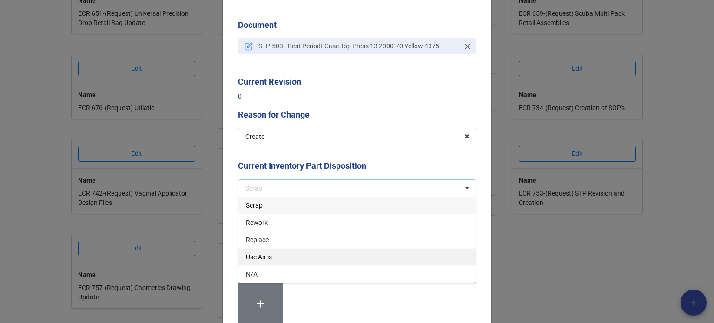
click at [261, 258] on span "Use As-is" at bounding box center [259, 256] width 26 height 7
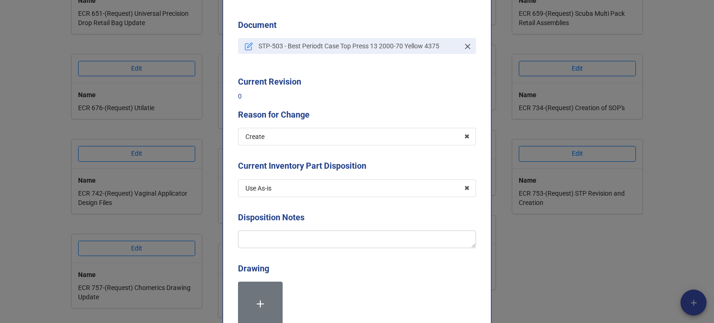
scroll to position [0, 0]
click at [272, 184] on input "text" at bounding box center [357, 188] width 237 height 17
click at [261, 282] on label at bounding box center [260, 304] width 45 height 45
click at [297, 191] on input "text" at bounding box center [357, 188] width 237 height 17
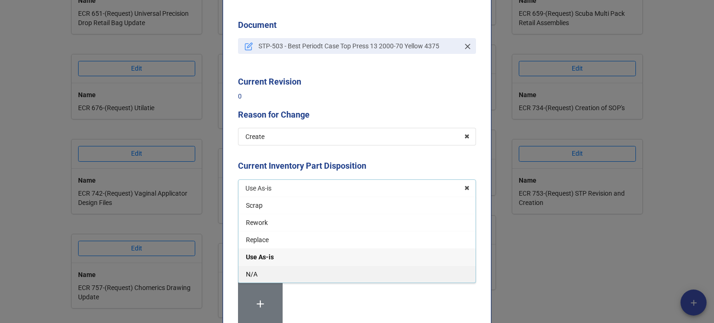
click at [261, 269] on div "N/A" at bounding box center [357, 274] width 237 height 17
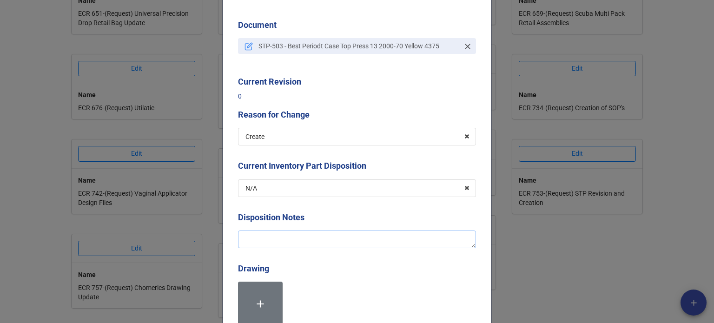
click at [270, 241] on textarea at bounding box center [357, 240] width 238 height 18
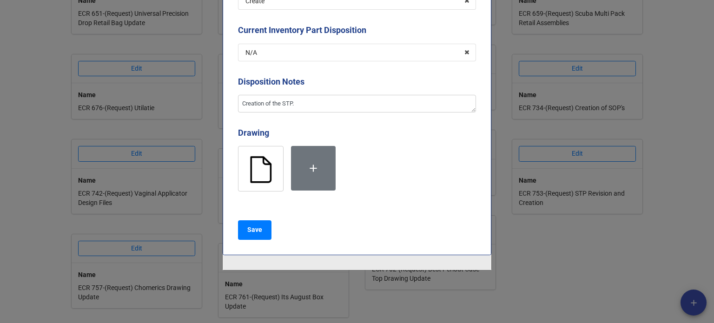
scroll to position [233, 0]
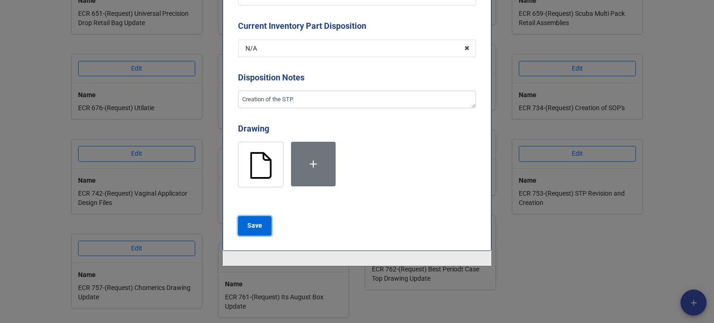
click at [260, 228] on button "Save" at bounding box center [254, 226] width 33 height 20
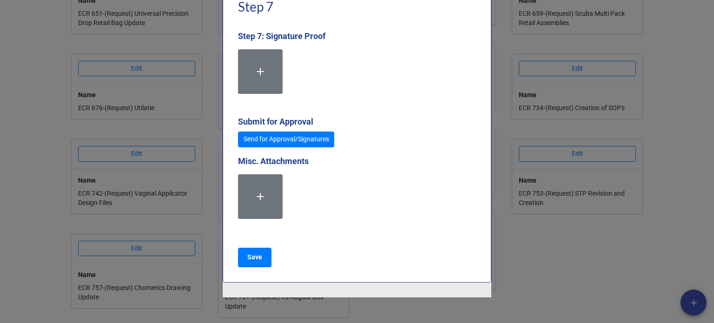
scroll to position [2713, 0]
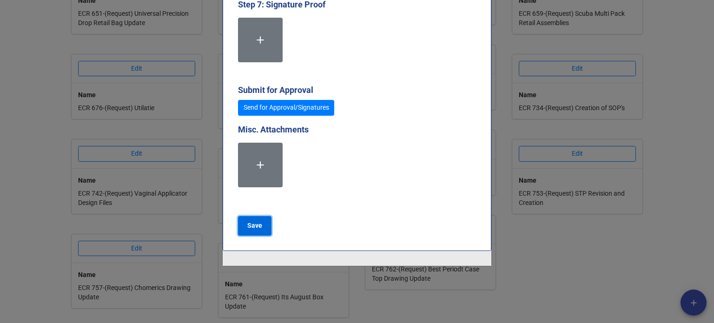
click at [253, 219] on button "Save" at bounding box center [254, 226] width 33 height 20
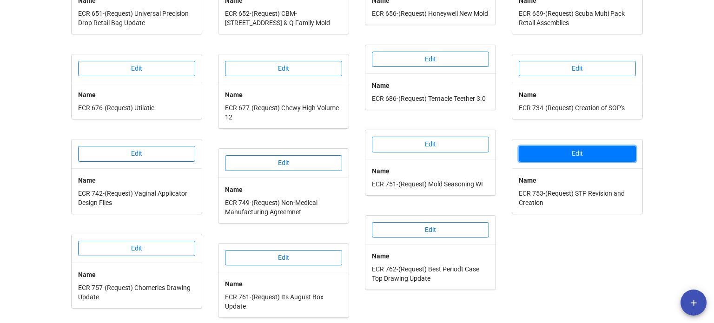
click at [556, 146] on button "Edit" at bounding box center [577, 154] width 117 height 16
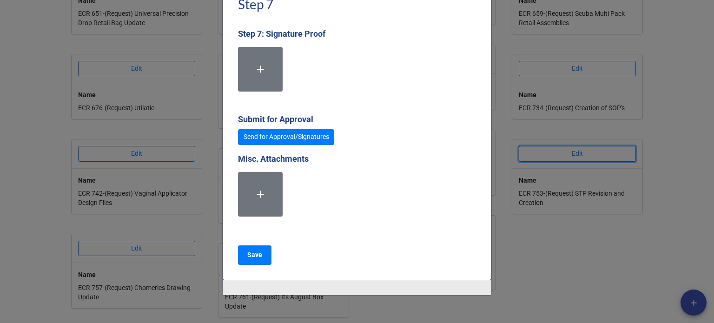
scroll to position [2714, 0]
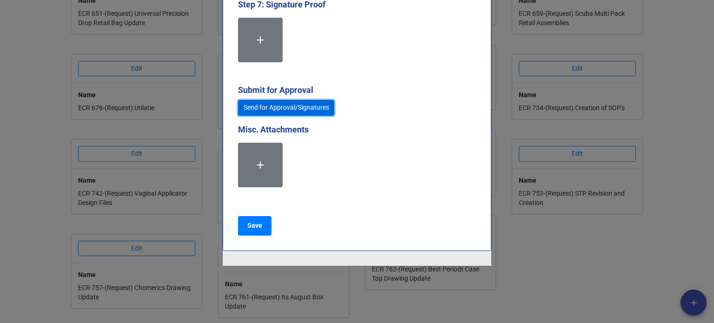
click at [281, 112] on link "Send for Approval/Signatures" at bounding box center [286, 108] width 96 height 16
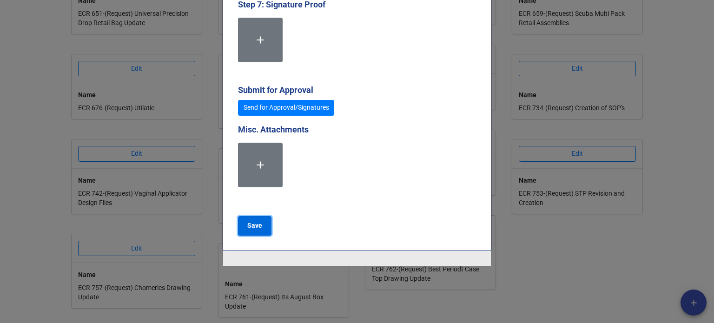
click at [249, 226] on b "Save" at bounding box center [254, 226] width 15 height 10
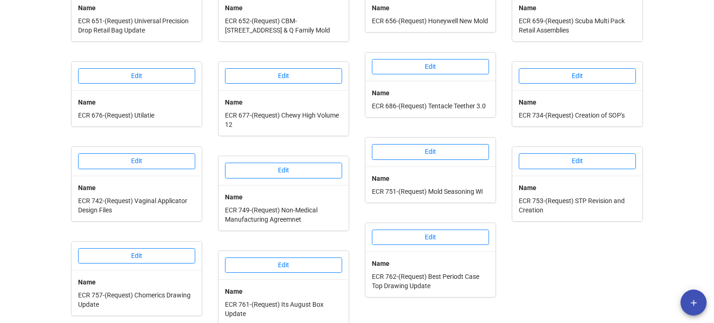
scroll to position [365, 0]
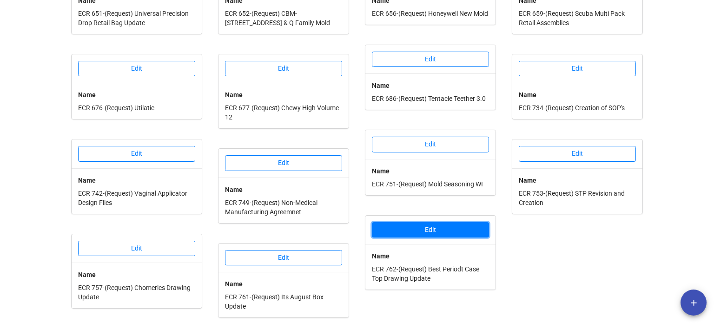
click at [447, 230] on button "Edit" at bounding box center [430, 230] width 117 height 16
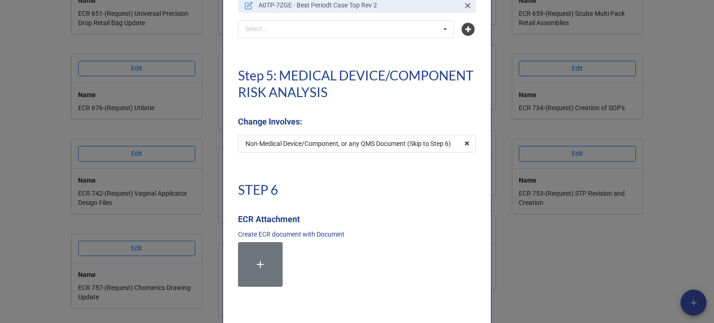
scroll to position [2139, 0]
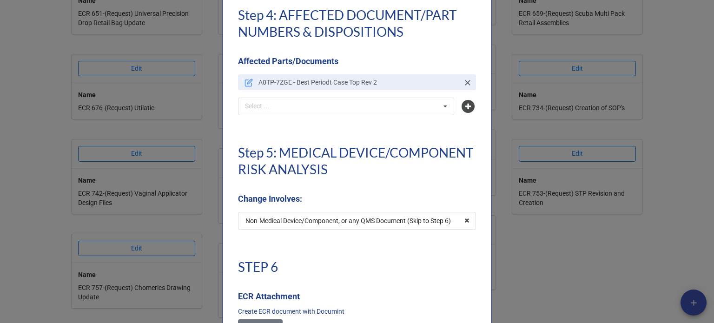
click at [248, 81] on icon at bounding box center [249, 82] width 5 height 5
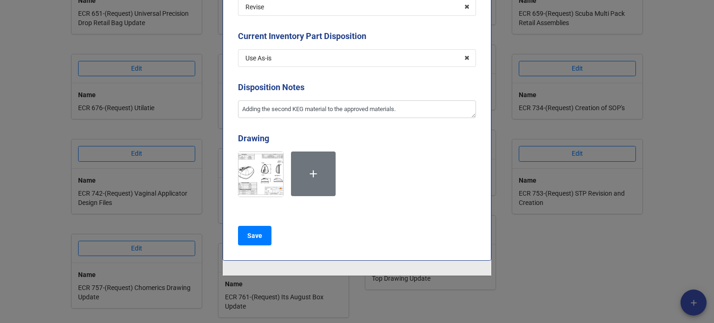
scroll to position [266, 0]
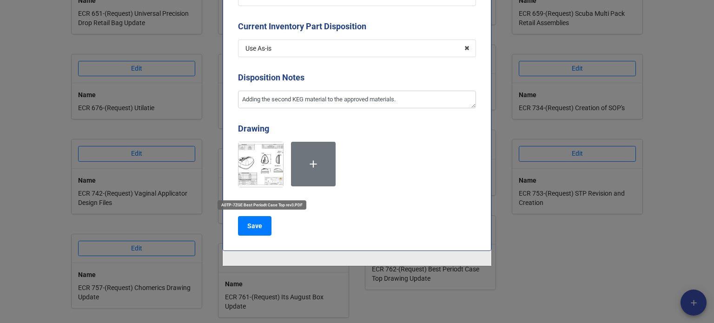
click at [263, 154] on img at bounding box center [261, 164] width 45 height 45
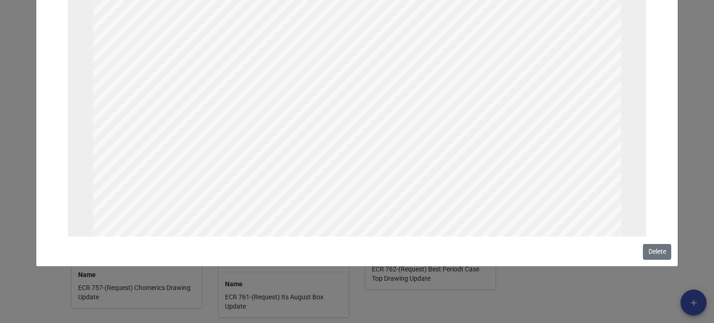
scroll to position [145, 0]
click at [653, 251] on button "Delete" at bounding box center [657, 252] width 28 height 16
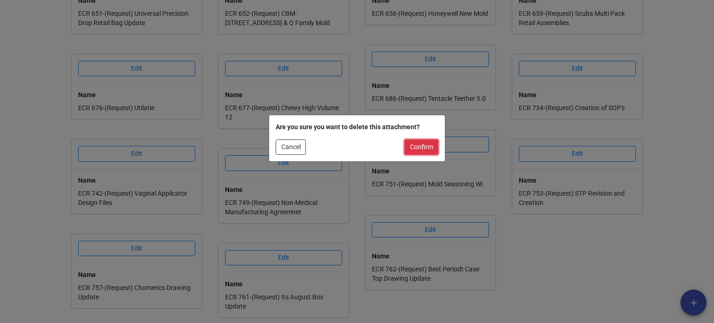
click at [418, 153] on button "Confirm" at bounding box center [422, 148] width 34 height 16
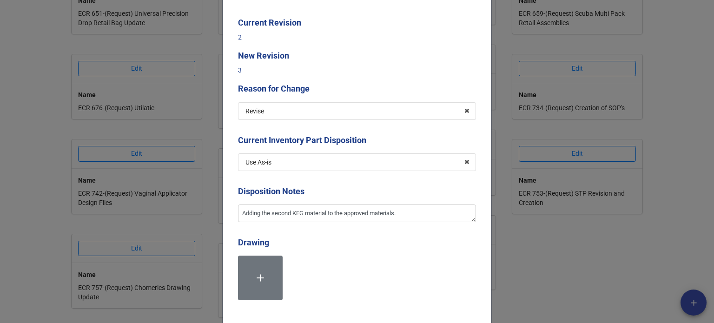
scroll to position [0, 0]
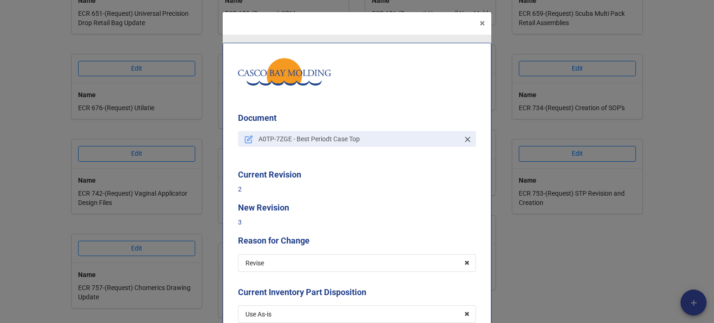
click at [463, 140] on icon at bounding box center [467, 139] width 9 height 9
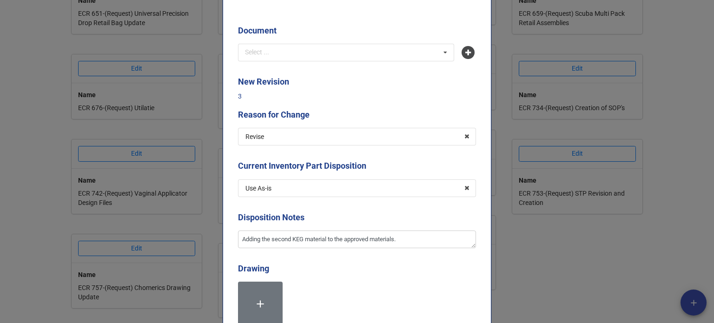
scroll to position [93, 0]
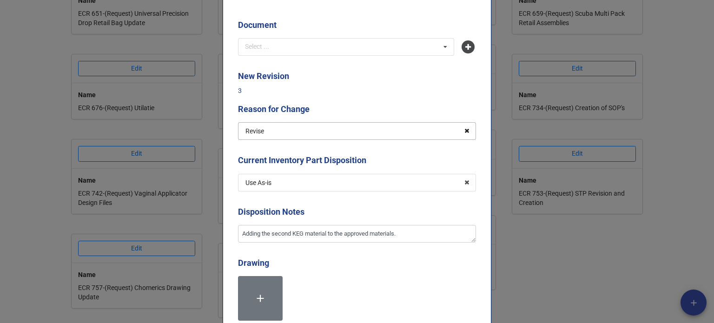
click at [464, 133] on icon at bounding box center [467, 131] width 14 height 17
click at [463, 180] on icon at bounding box center [467, 182] width 14 height 17
type textarea "x"
drag, startPoint x: 407, startPoint y: 234, endPoint x: 213, endPoint y: 234, distance: 193.9
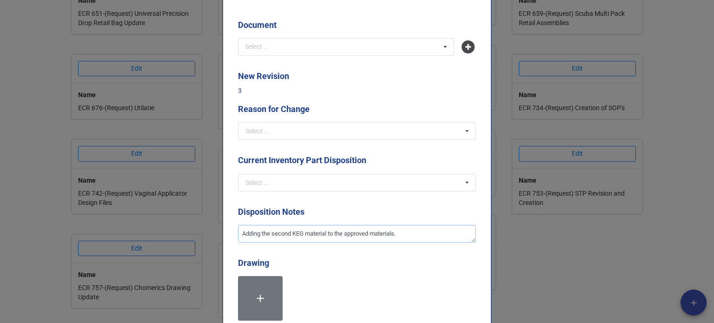
click at [224, 232] on div "Document Select ... No results found. New Revision 3 Reason for Change Select .…" at bounding box center [357, 167] width 269 height 435
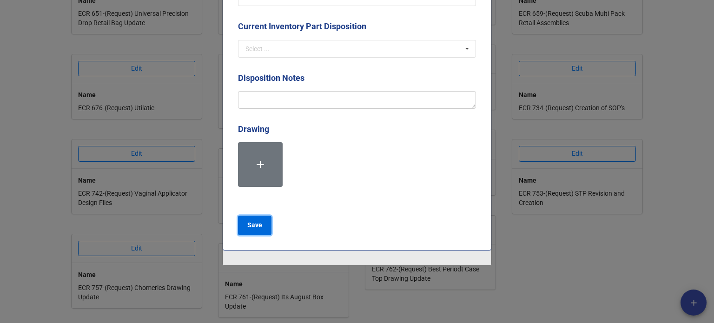
click at [244, 225] on button "Save" at bounding box center [254, 226] width 33 height 20
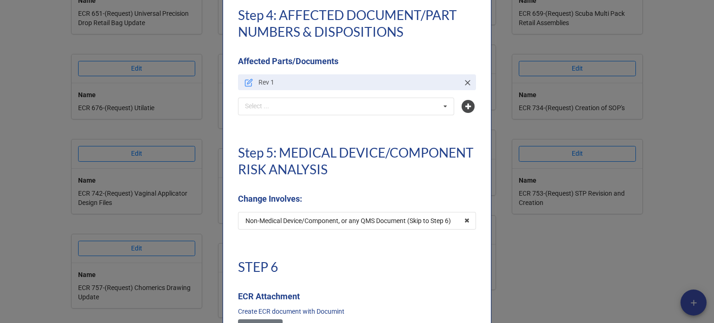
click at [468, 84] on icon at bounding box center [467, 82] width 9 height 9
type textarea "x"
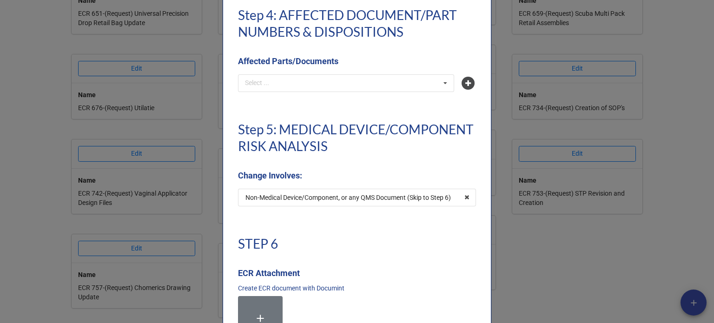
scroll to position [2511, 0]
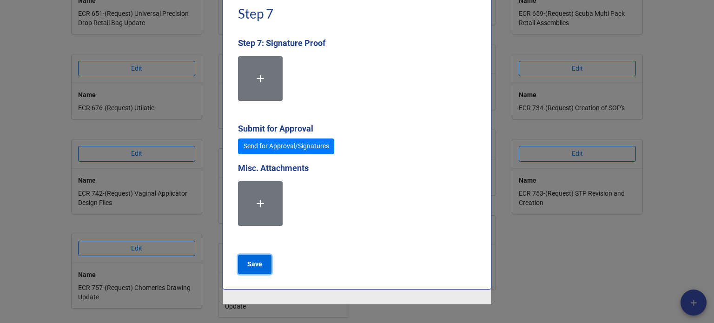
click at [254, 260] on b "Save" at bounding box center [254, 264] width 15 height 10
